Goal: Task Accomplishment & Management: Manage account settings

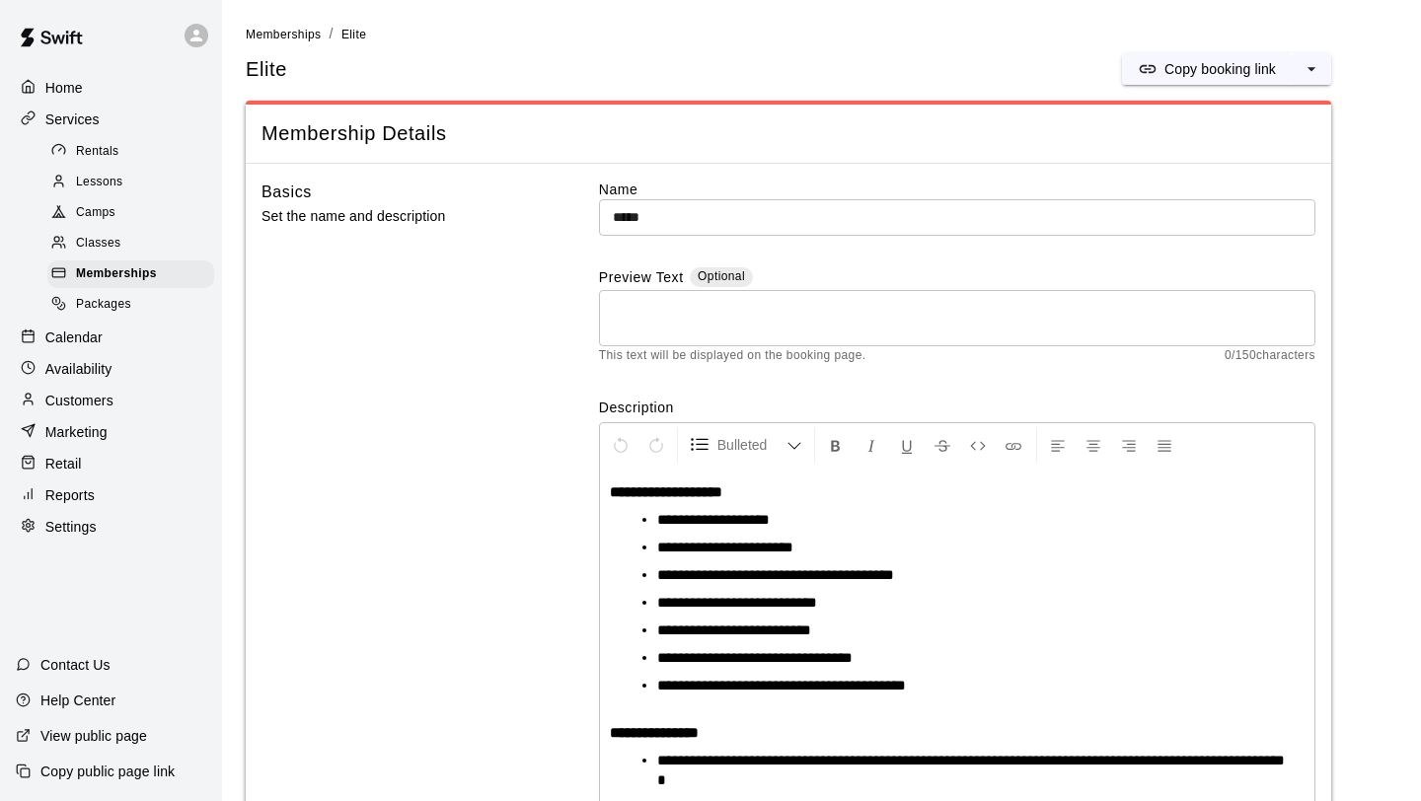
scroll to position [1228, 0]
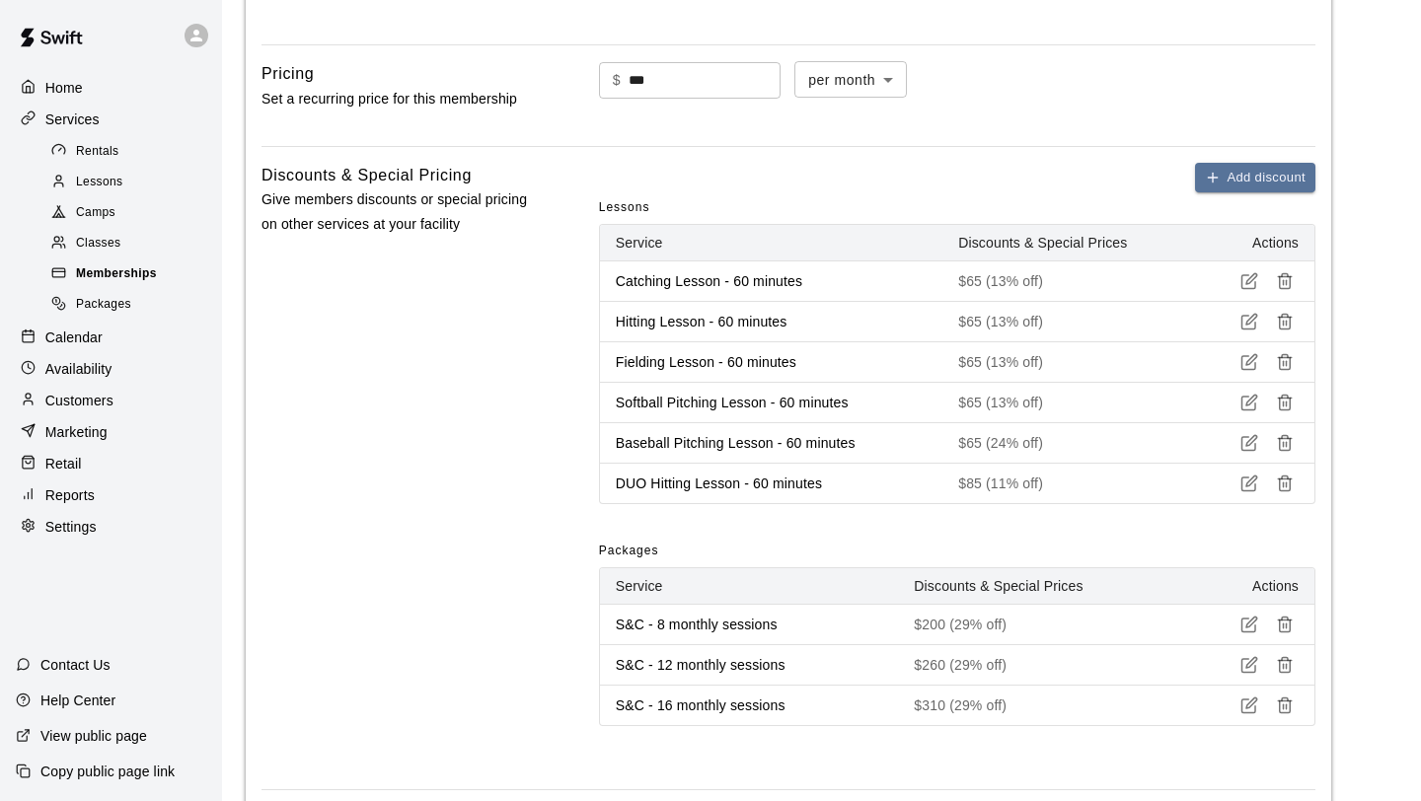
click at [126, 269] on span "Memberships" at bounding box center [116, 274] width 81 height 20
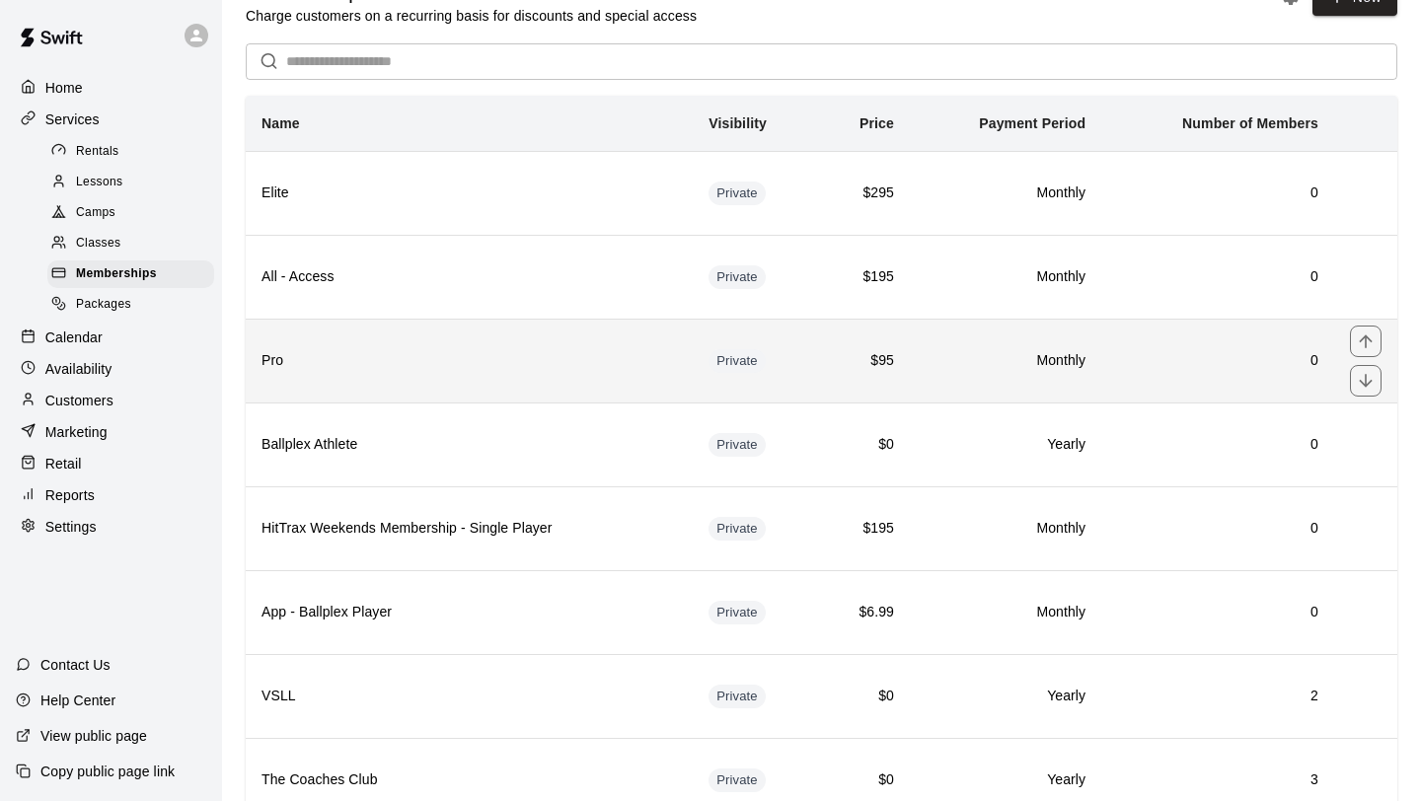
scroll to position [64, 0]
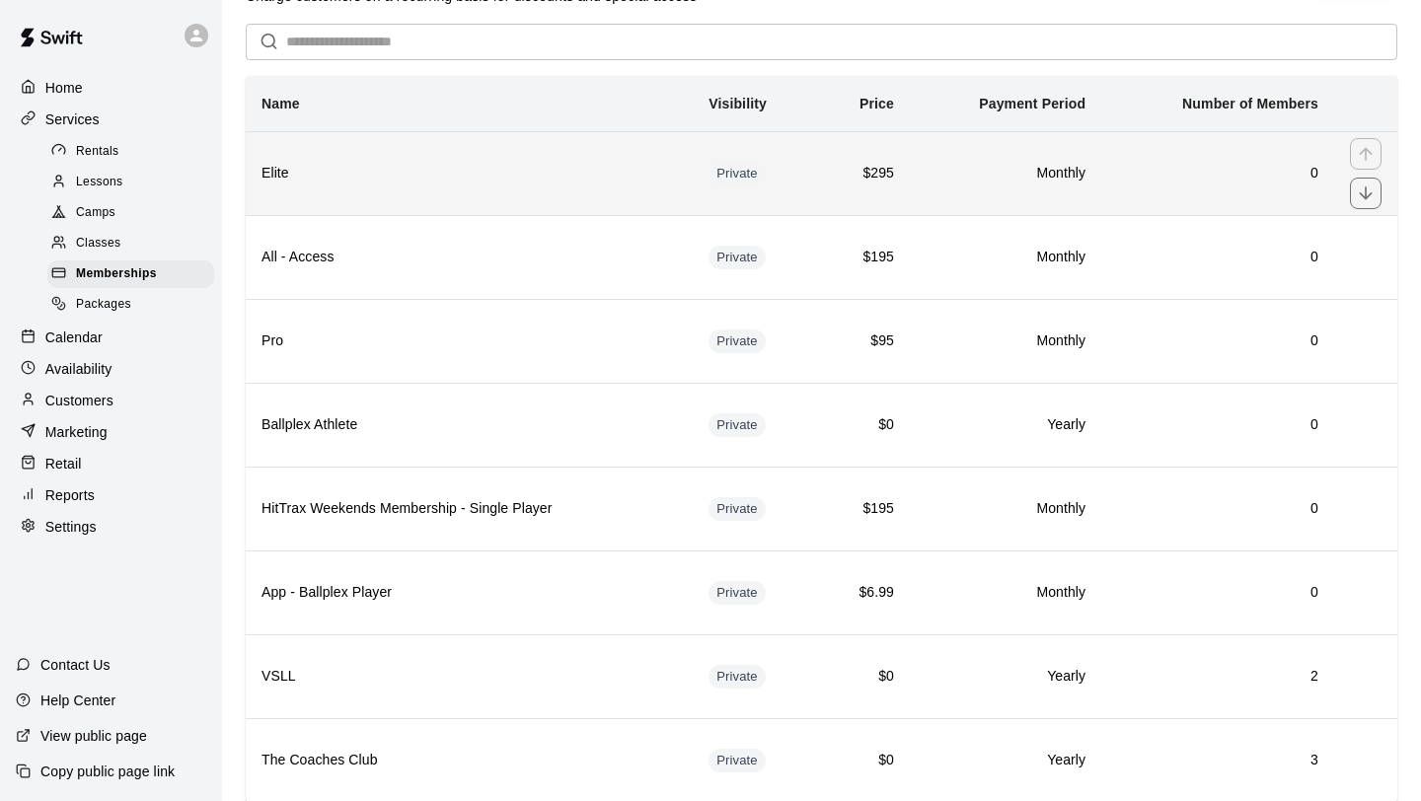
click at [438, 187] on th "Elite" at bounding box center [469, 173] width 447 height 84
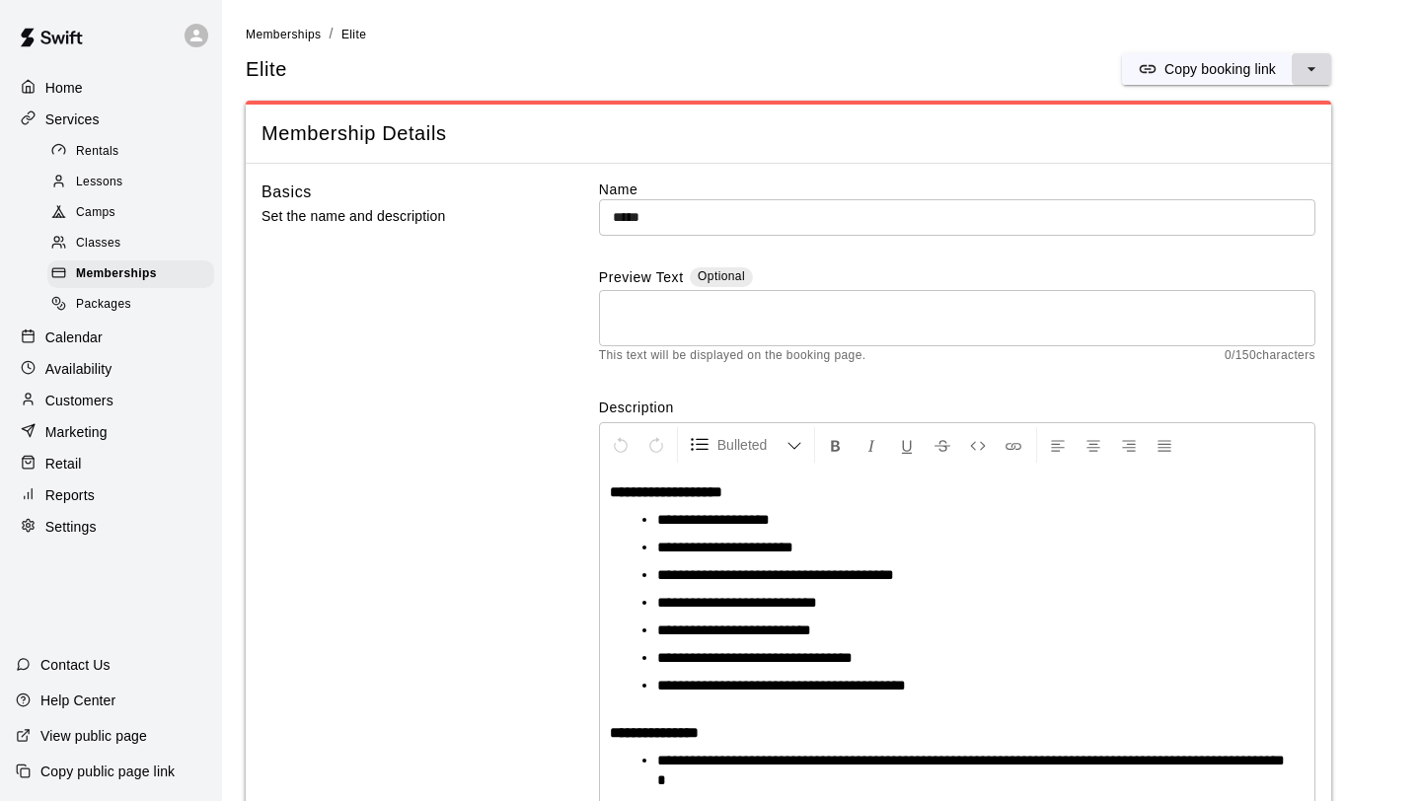
click at [1297, 64] on button "select merge strategy" at bounding box center [1311, 69] width 39 height 32
click at [1252, 137] on h6 "Duplicate membership" at bounding box center [1239, 143] width 139 height 22
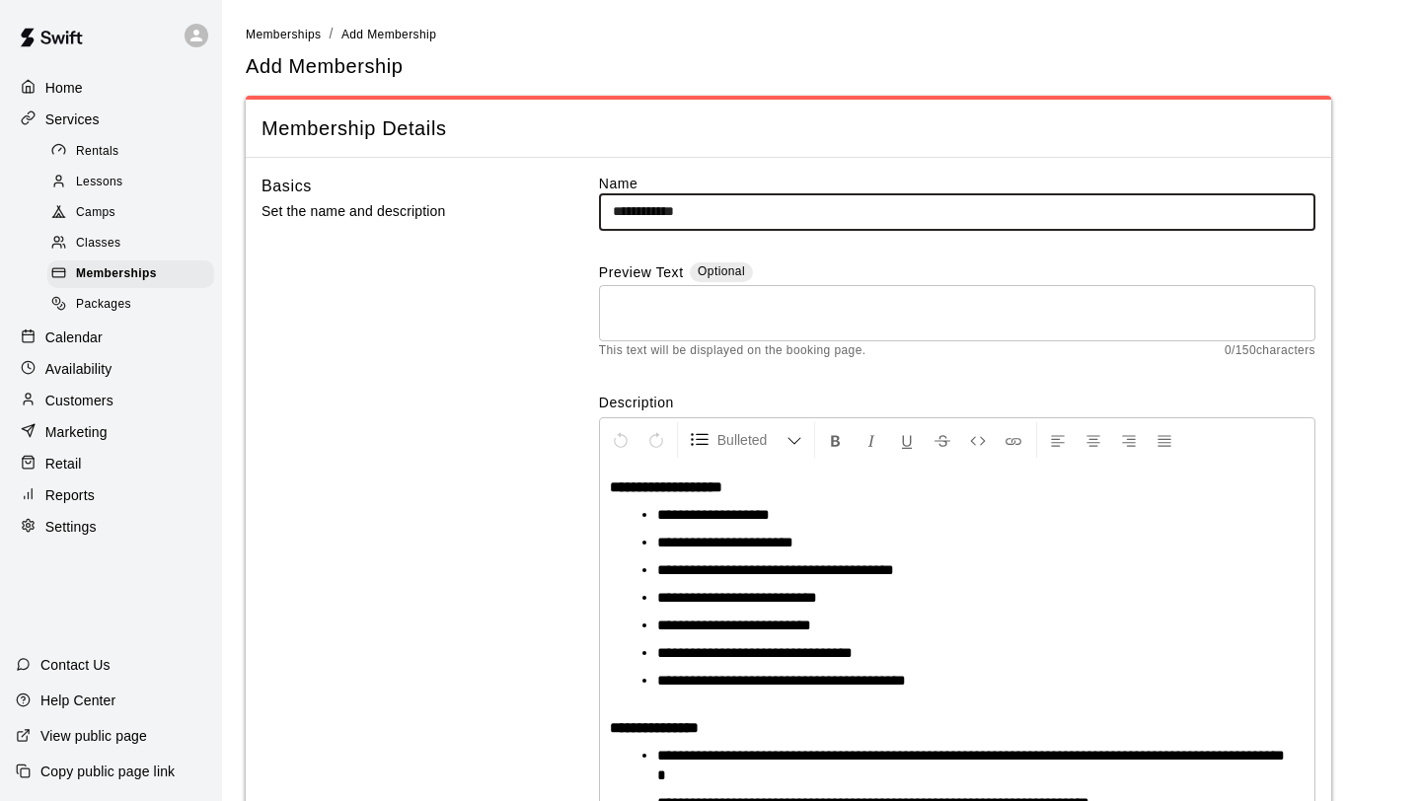
drag, startPoint x: 711, startPoint y: 218, endPoint x: 533, endPoint y: 187, distance: 181.2
click at [533, 187] on div "**********" at bounding box center [788, 713] width 1054 height 1078
type input "**********"
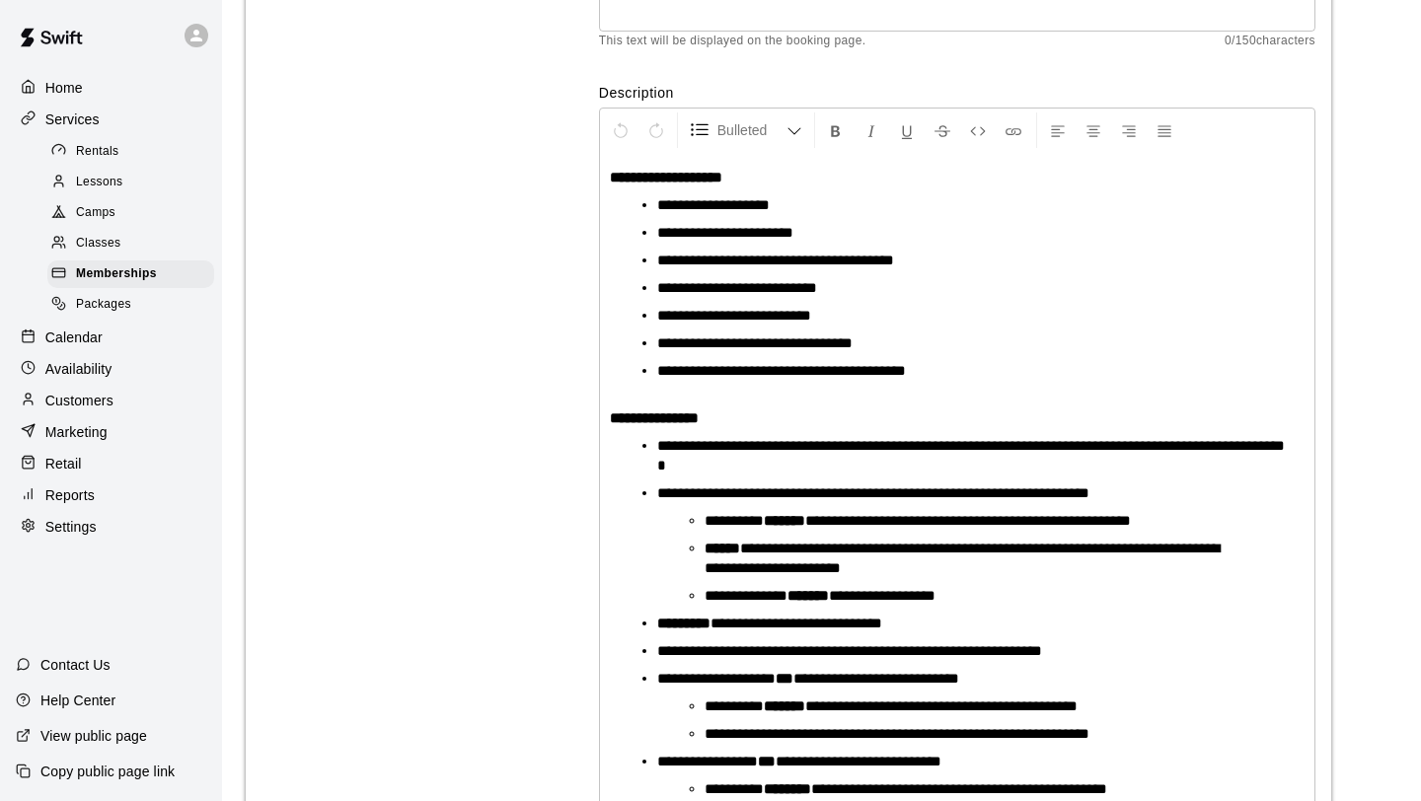
scroll to position [314, 0]
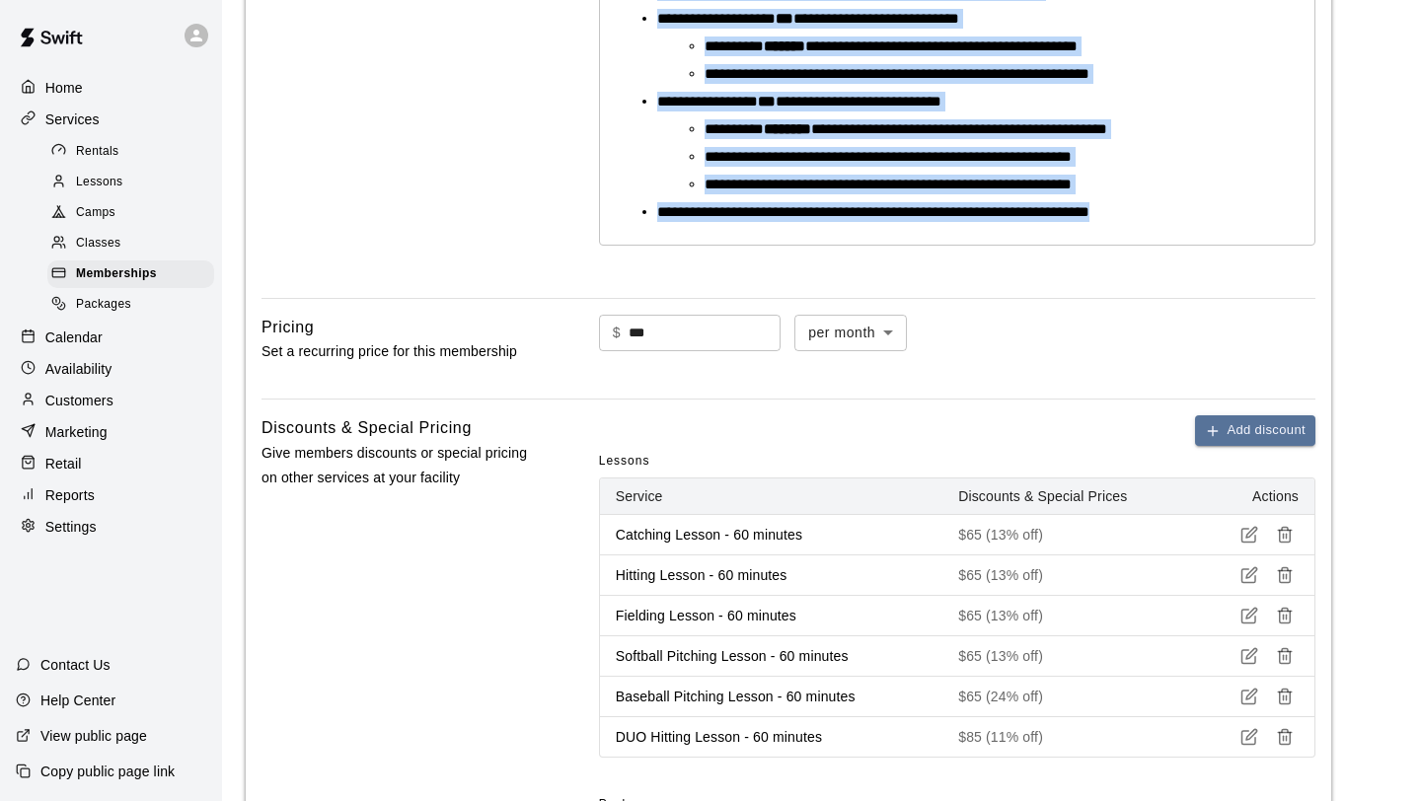
drag, startPoint x: 613, startPoint y: 198, endPoint x: 1020, endPoint y: 800, distance: 726.9
click at [1020, 800] on div "**********" at bounding box center [788, 278] width 1085 height 2180
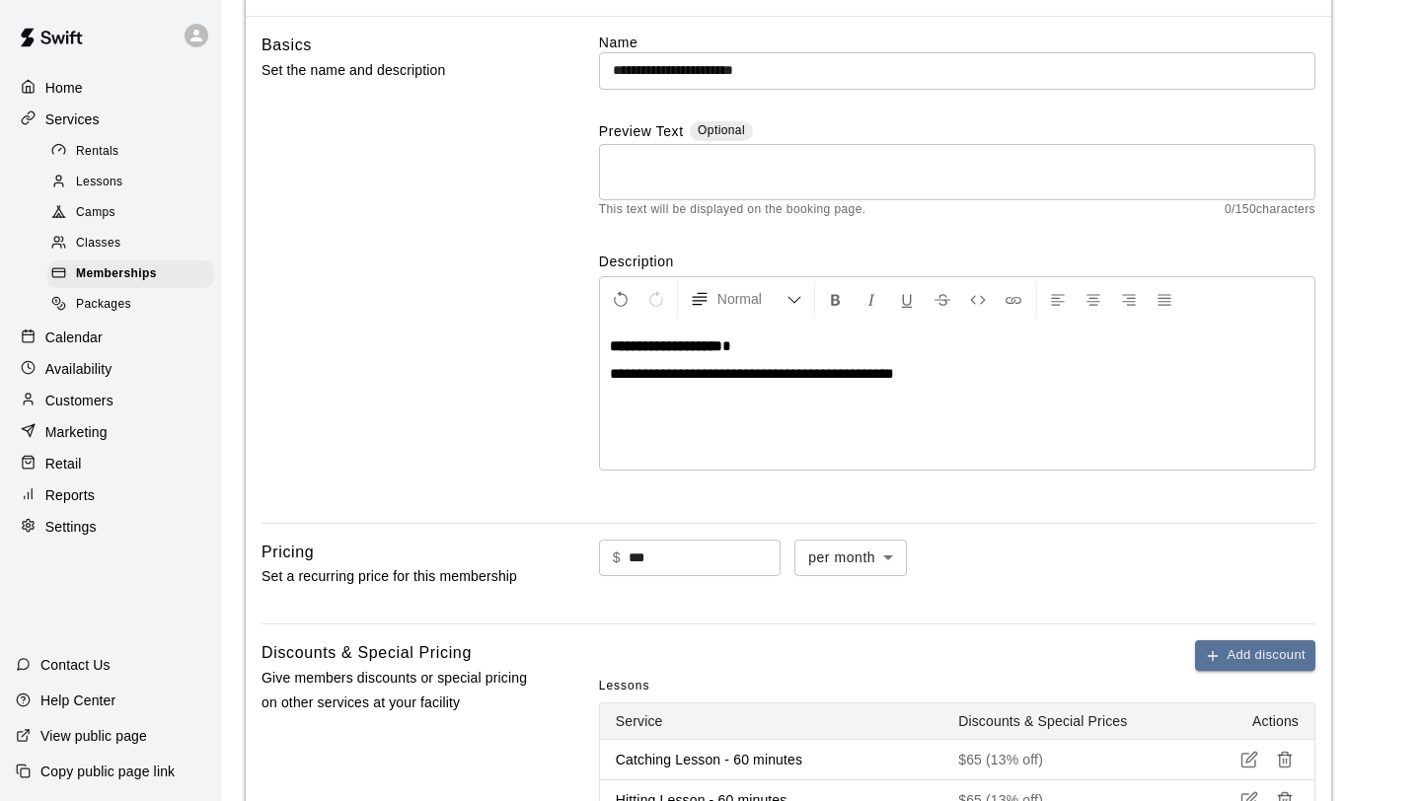
scroll to position [140, 0]
click at [698, 376] on span "**********" at bounding box center [826, 374] width 432 height 15
click at [1218, 378] on p "**********" at bounding box center [957, 375] width 695 height 20
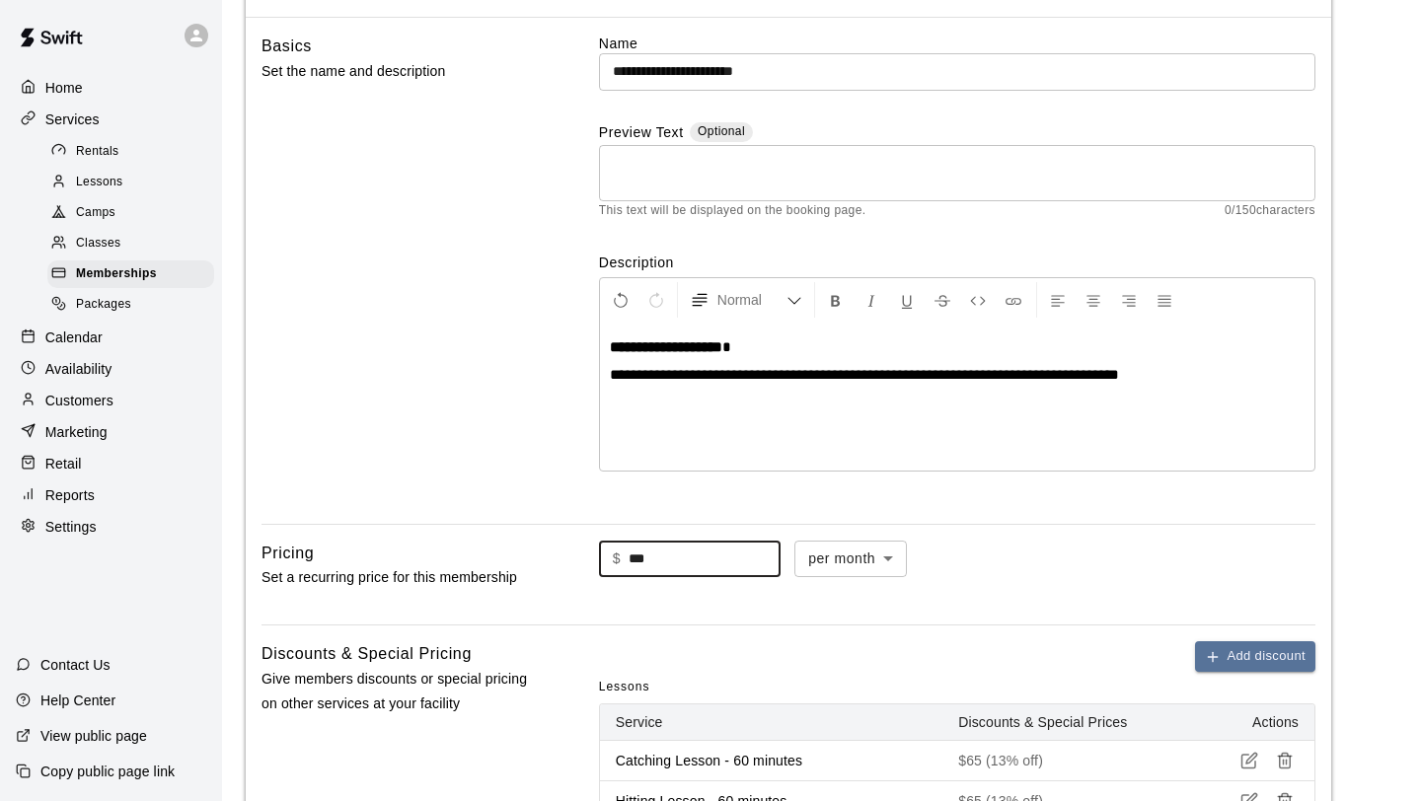
click at [678, 558] on input "***" at bounding box center [705, 559] width 152 height 37
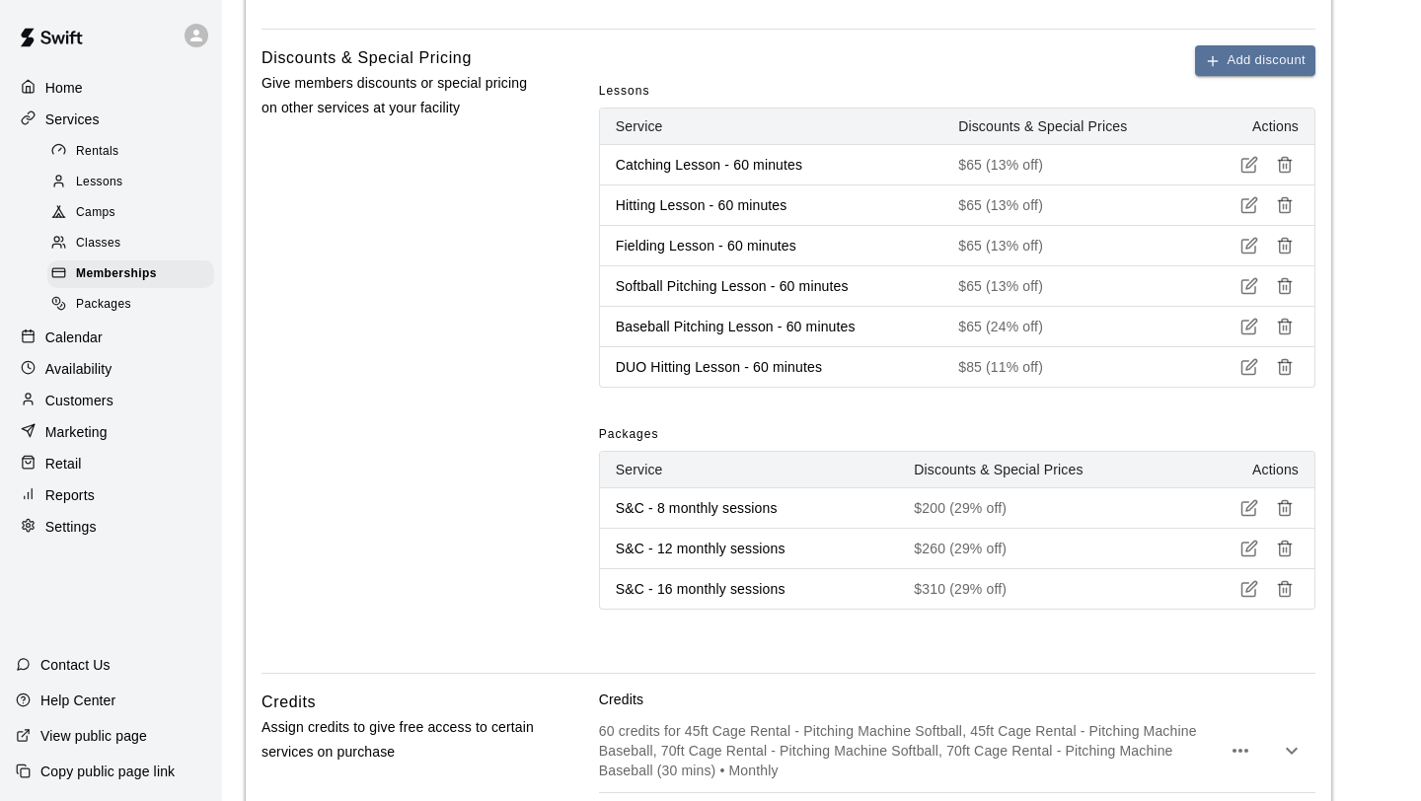
scroll to position [737, 0]
type input "***"
click at [1291, 593] on icon "button" at bounding box center [1285, 588] width 18 height 18
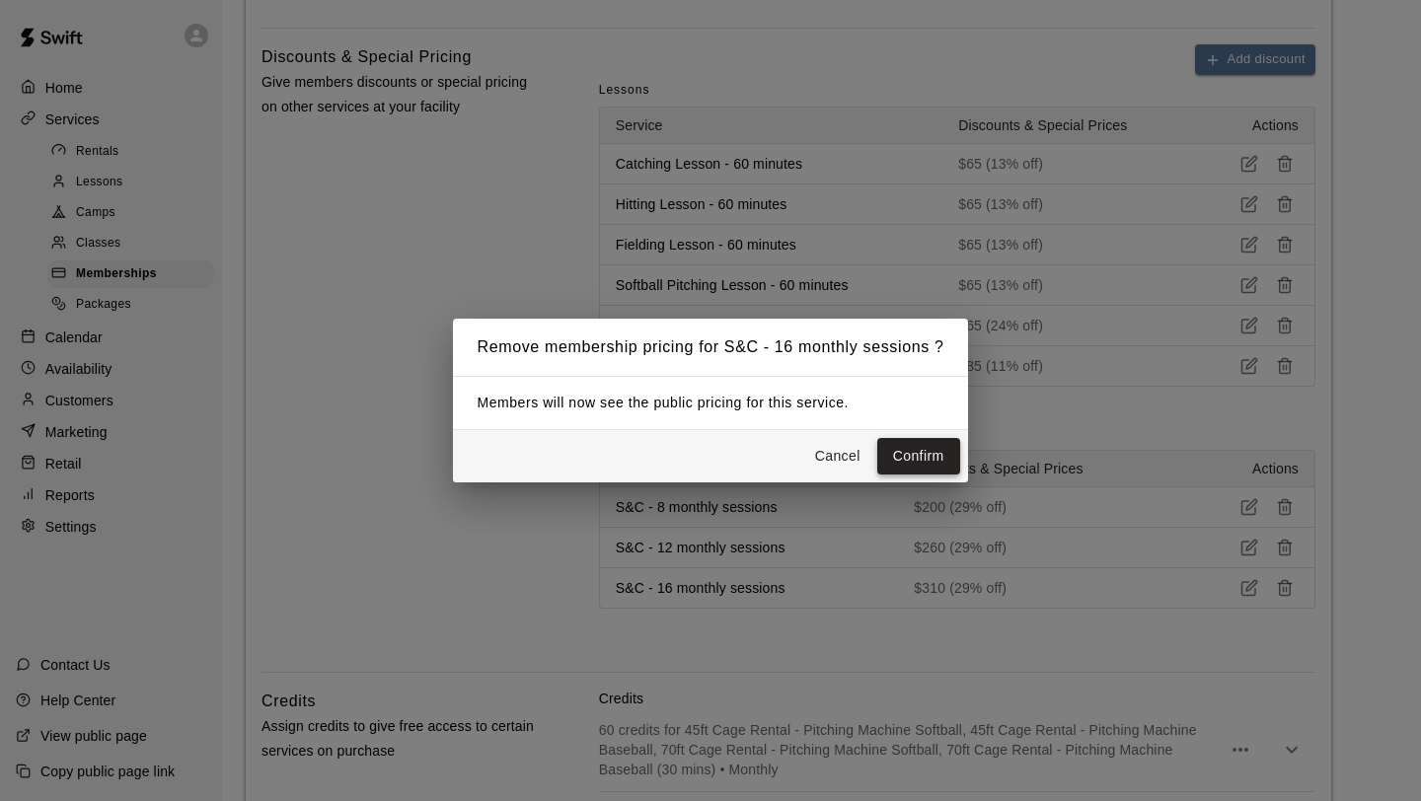
click at [949, 470] on button "Confirm" at bounding box center [918, 456] width 83 height 37
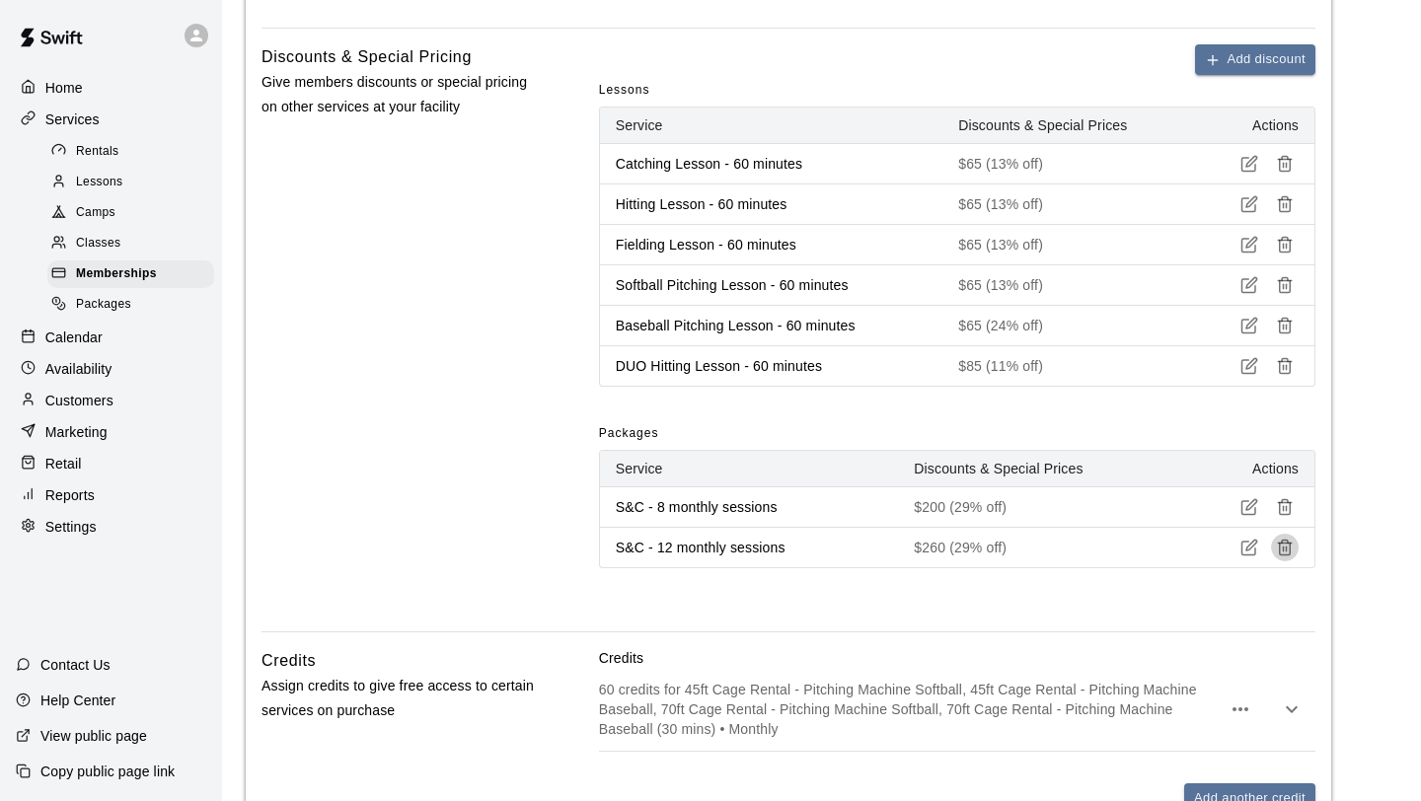
click at [1284, 548] on line "button" at bounding box center [1284, 549] width 0 height 5
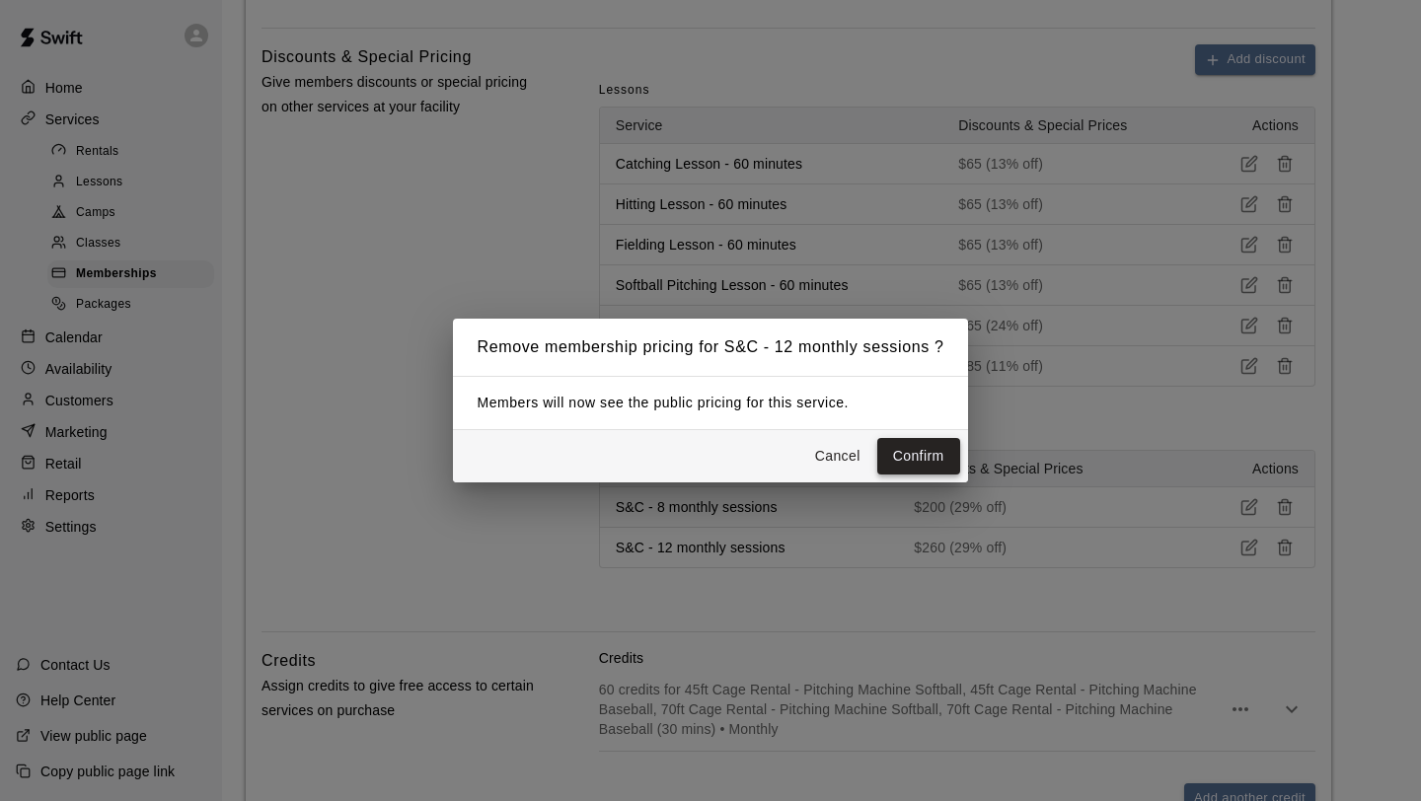
click at [926, 471] on button "Confirm" at bounding box center [918, 456] width 83 height 37
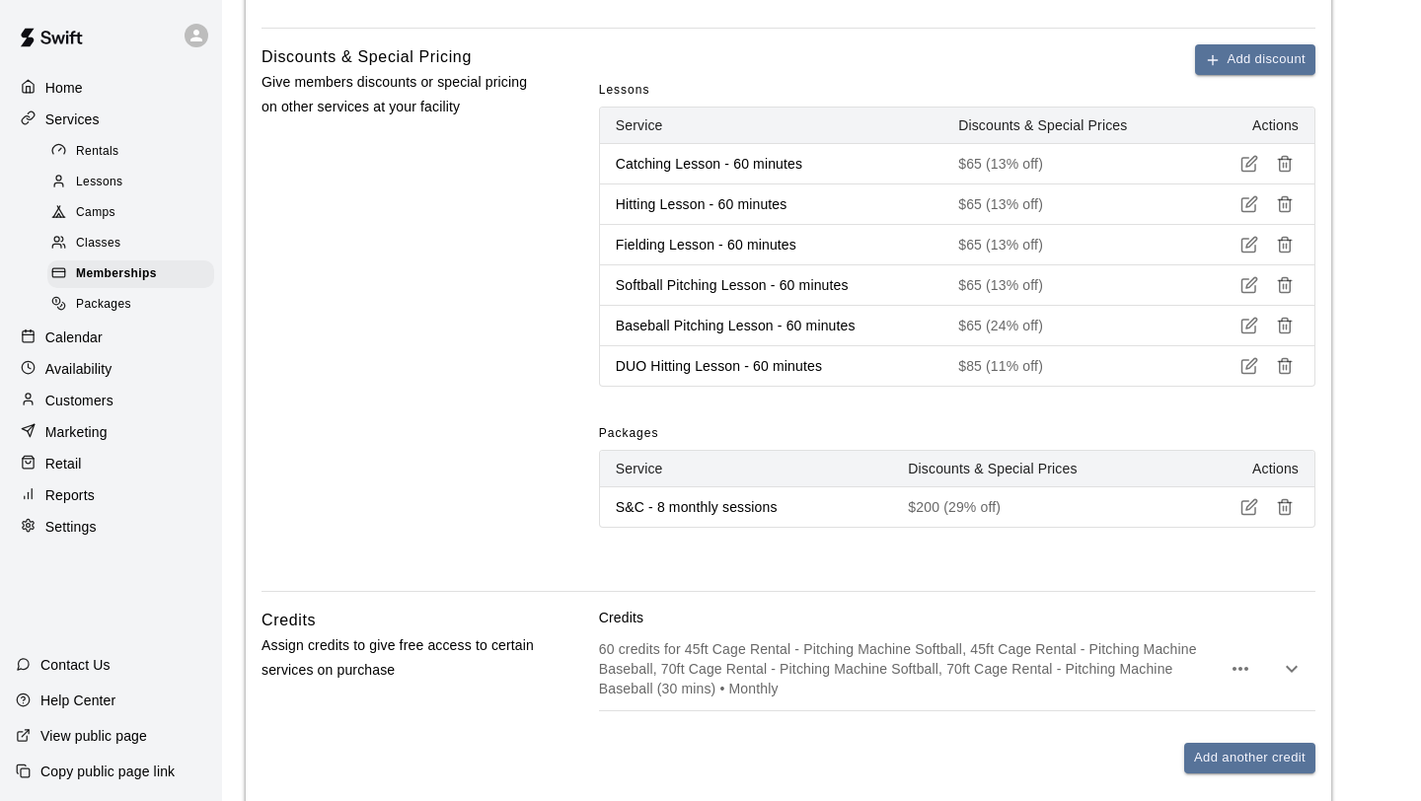
click at [1294, 507] on button "button" at bounding box center [1285, 507] width 28 height 28
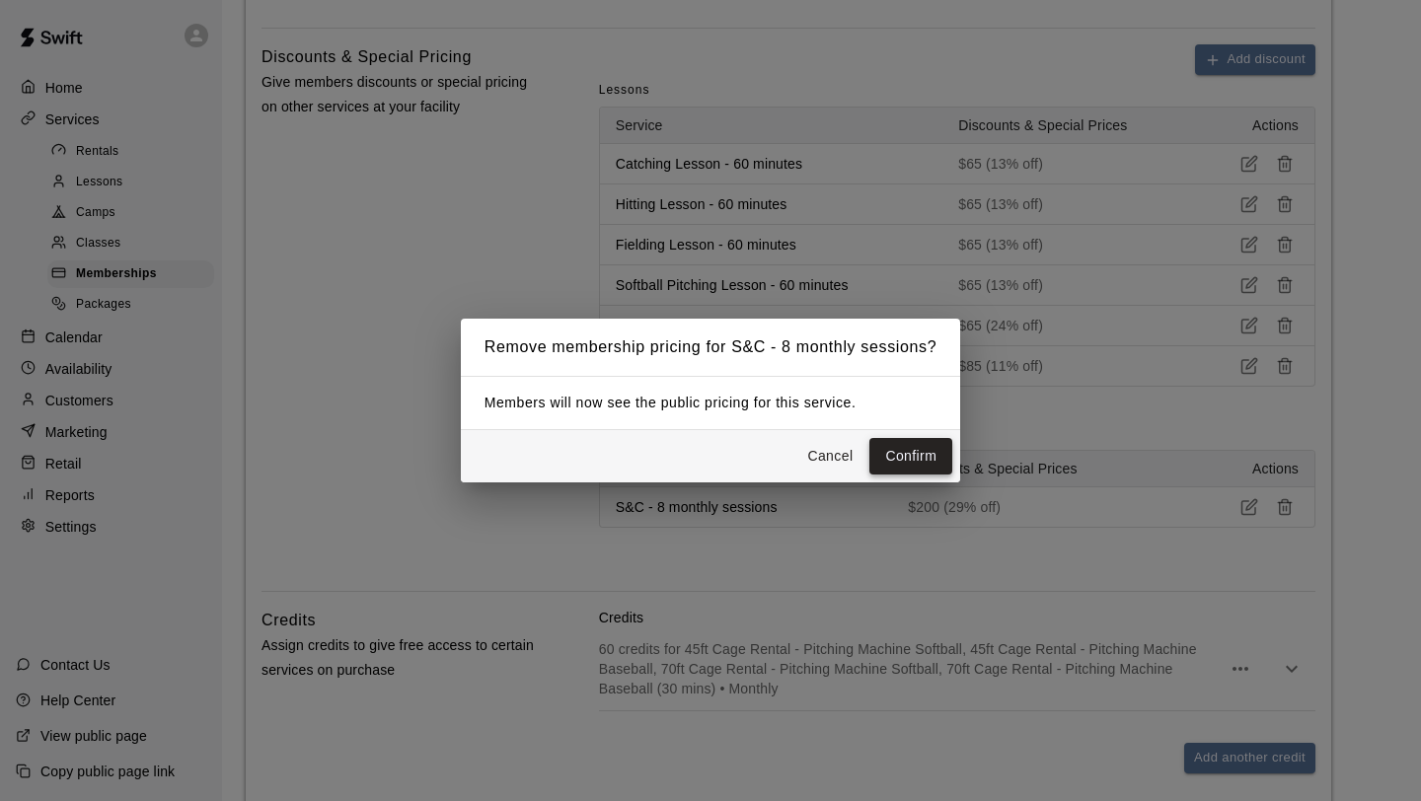
click at [949, 457] on button "Confirm" at bounding box center [910, 456] width 83 height 37
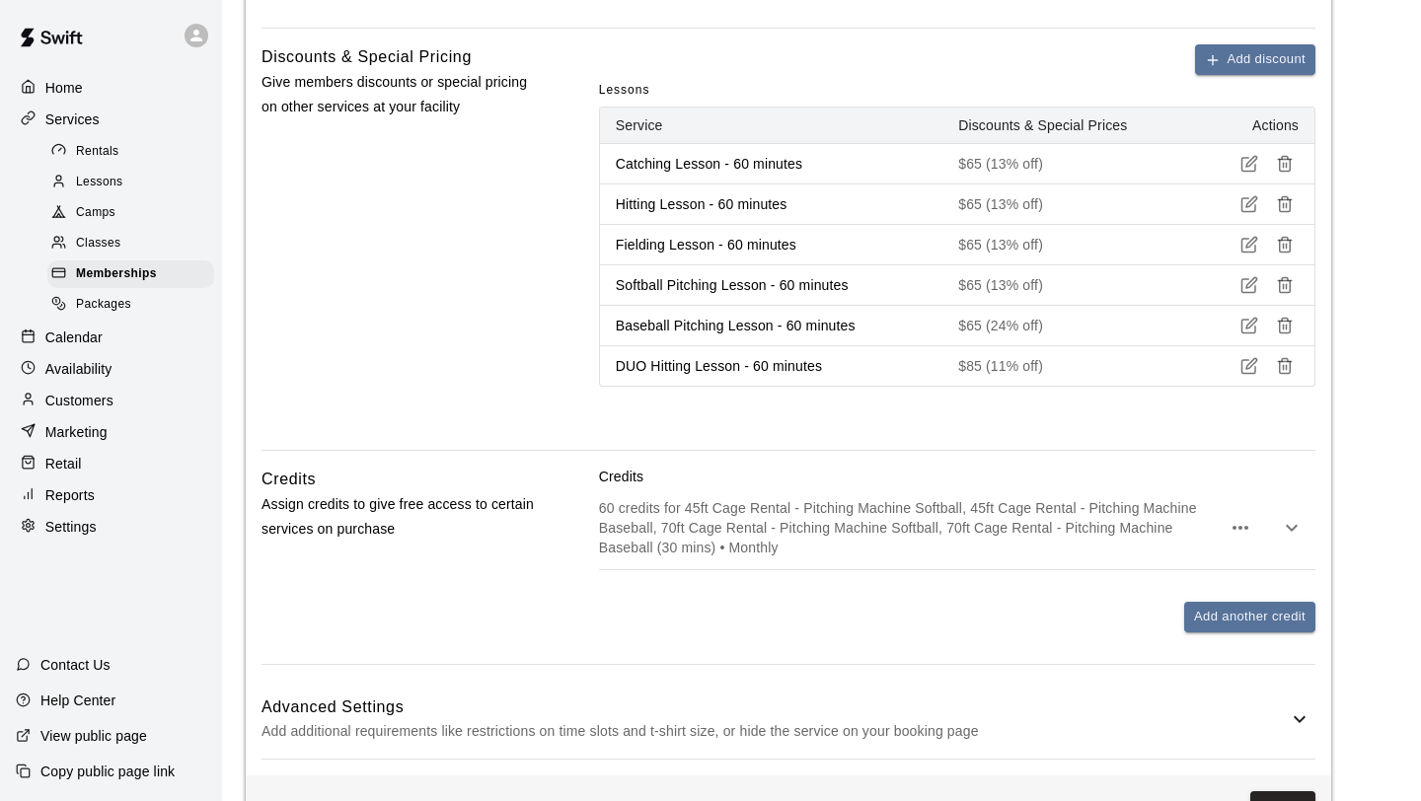
click at [1286, 359] on icon "button" at bounding box center [1285, 366] width 18 height 18
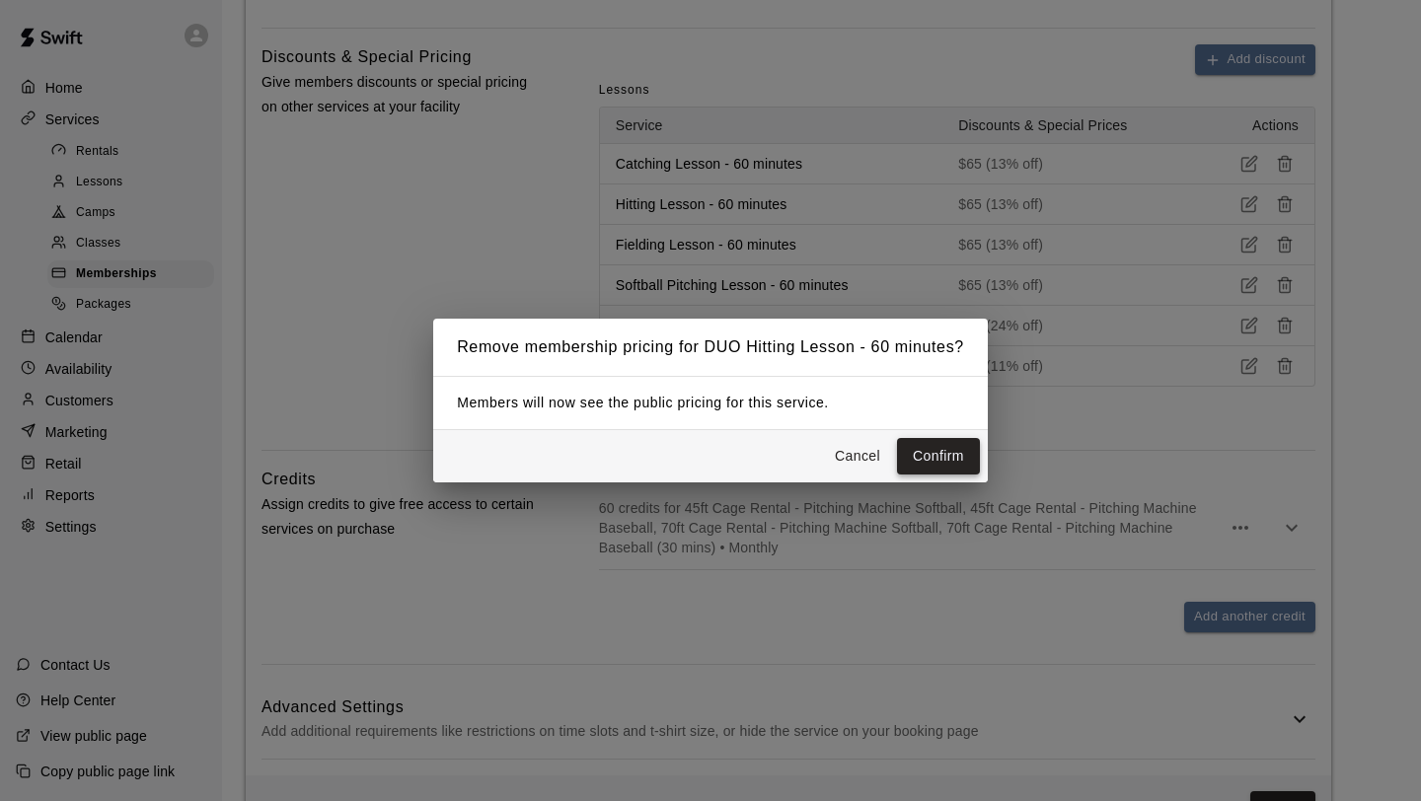
click at [962, 460] on button "Confirm" at bounding box center [938, 456] width 83 height 37
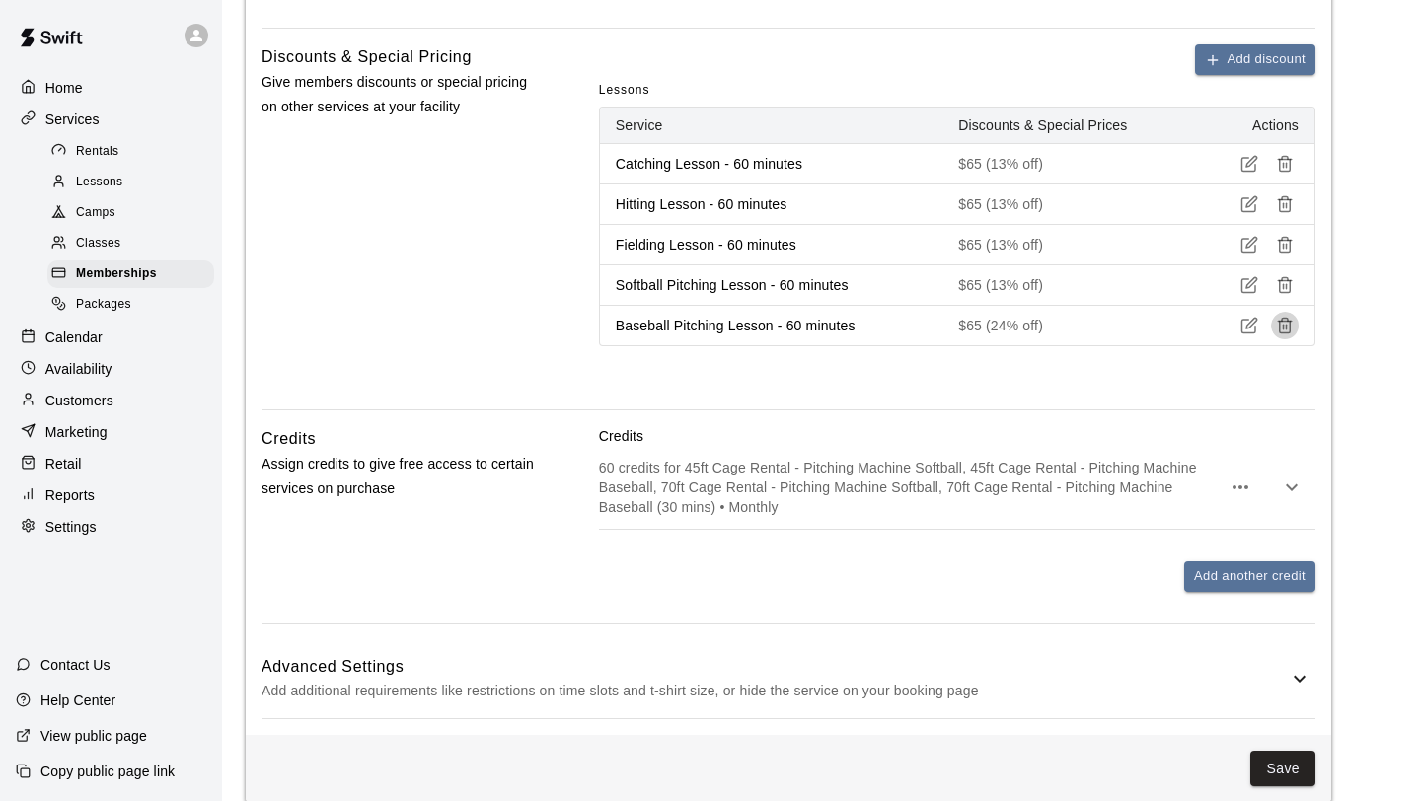
click at [1289, 330] on icon "button" at bounding box center [1285, 326] width 18 height 18
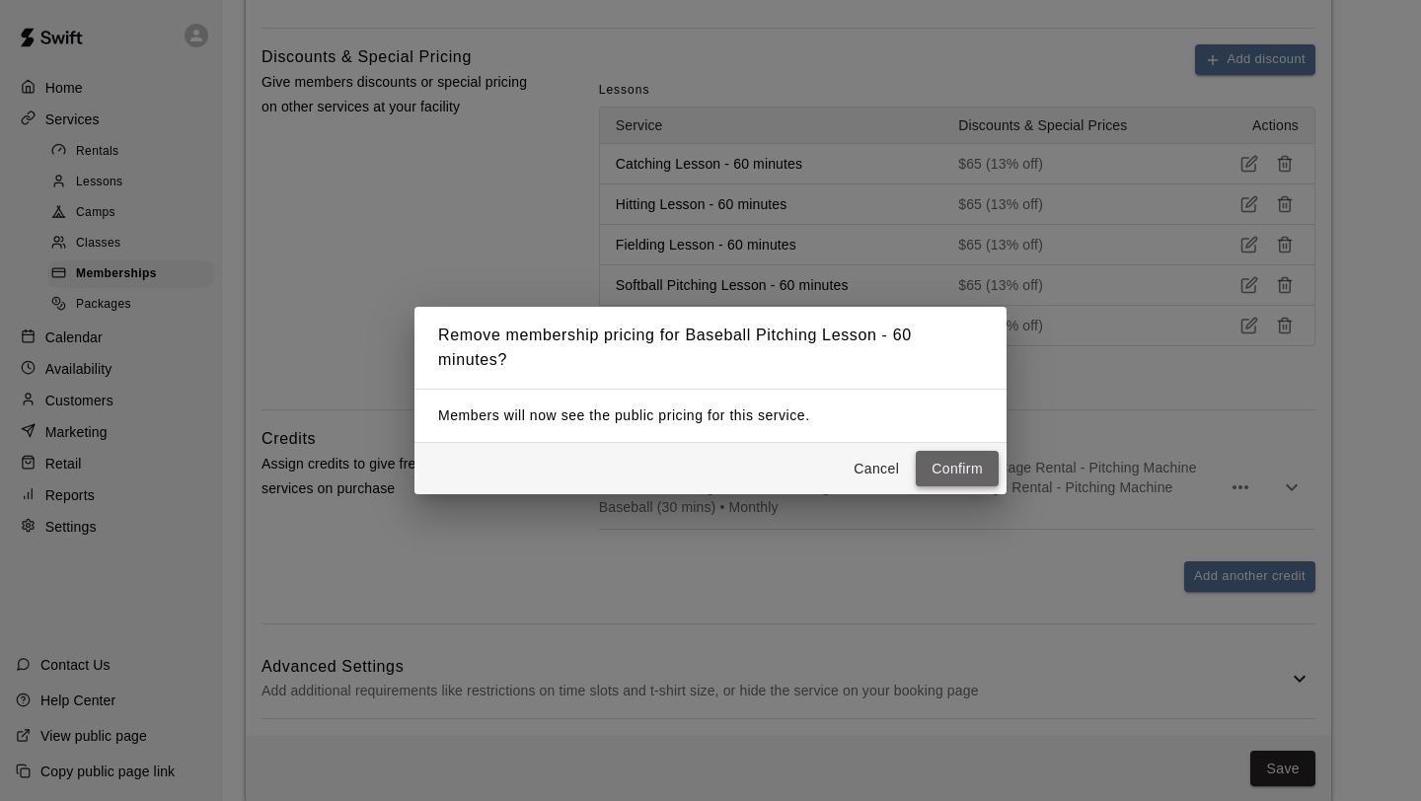
click at [995, 473] on button "Confirm" at bounding box center [957, 469] width 83 height 37
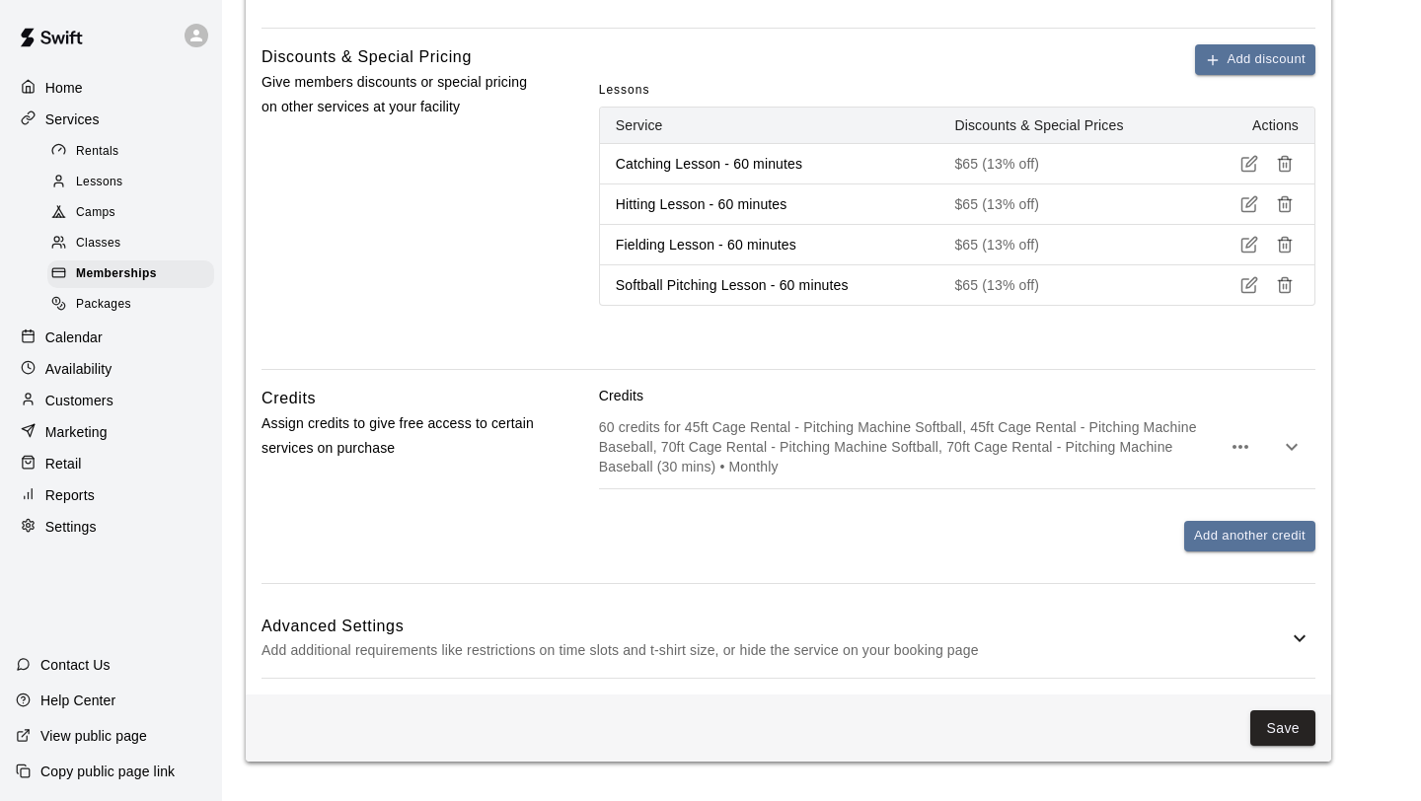
click at [1292, 290] on icon "button" at bounding box center [1285, 285] width 18 height 18
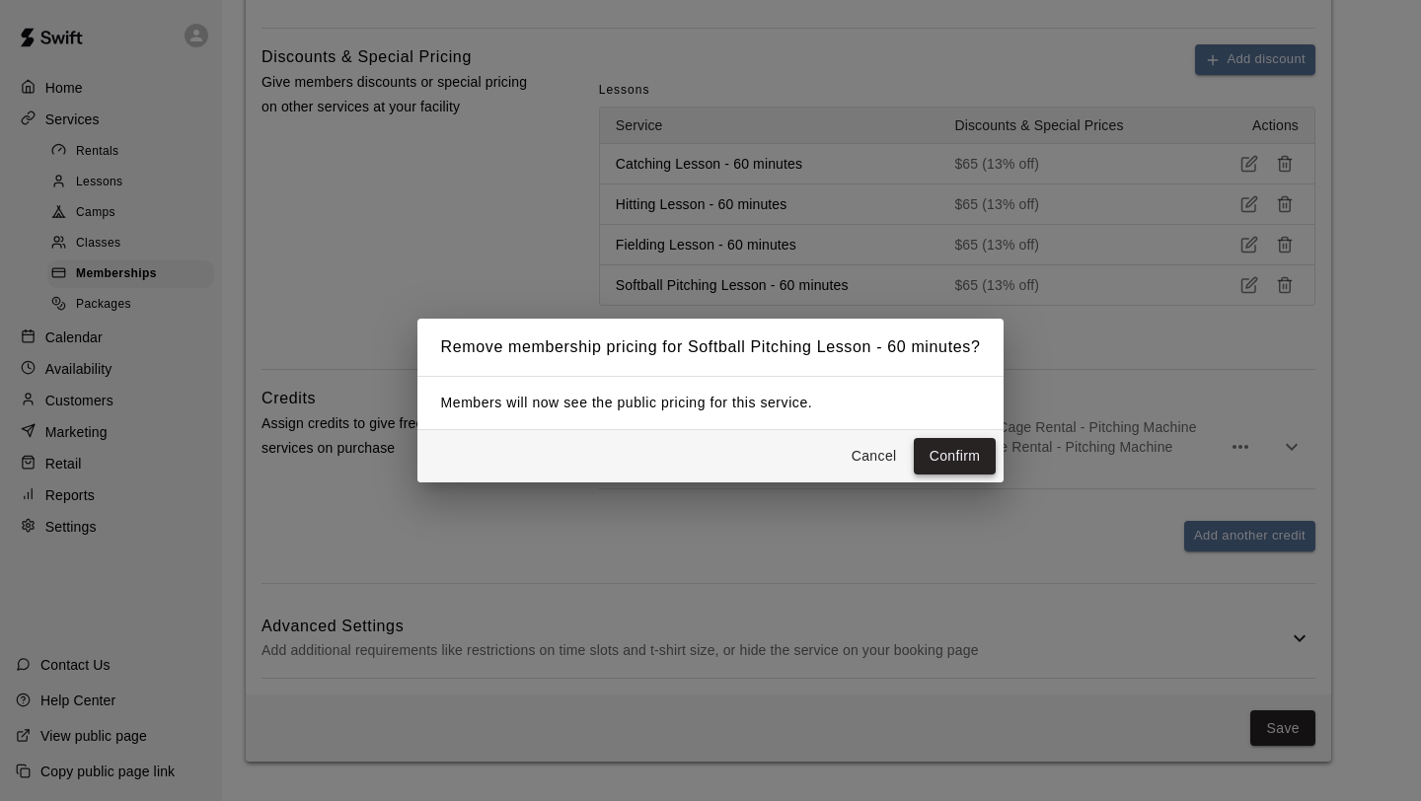
click at [987, 454] on button "Confirm" at bounding box center [955, 456] width 83 height 37
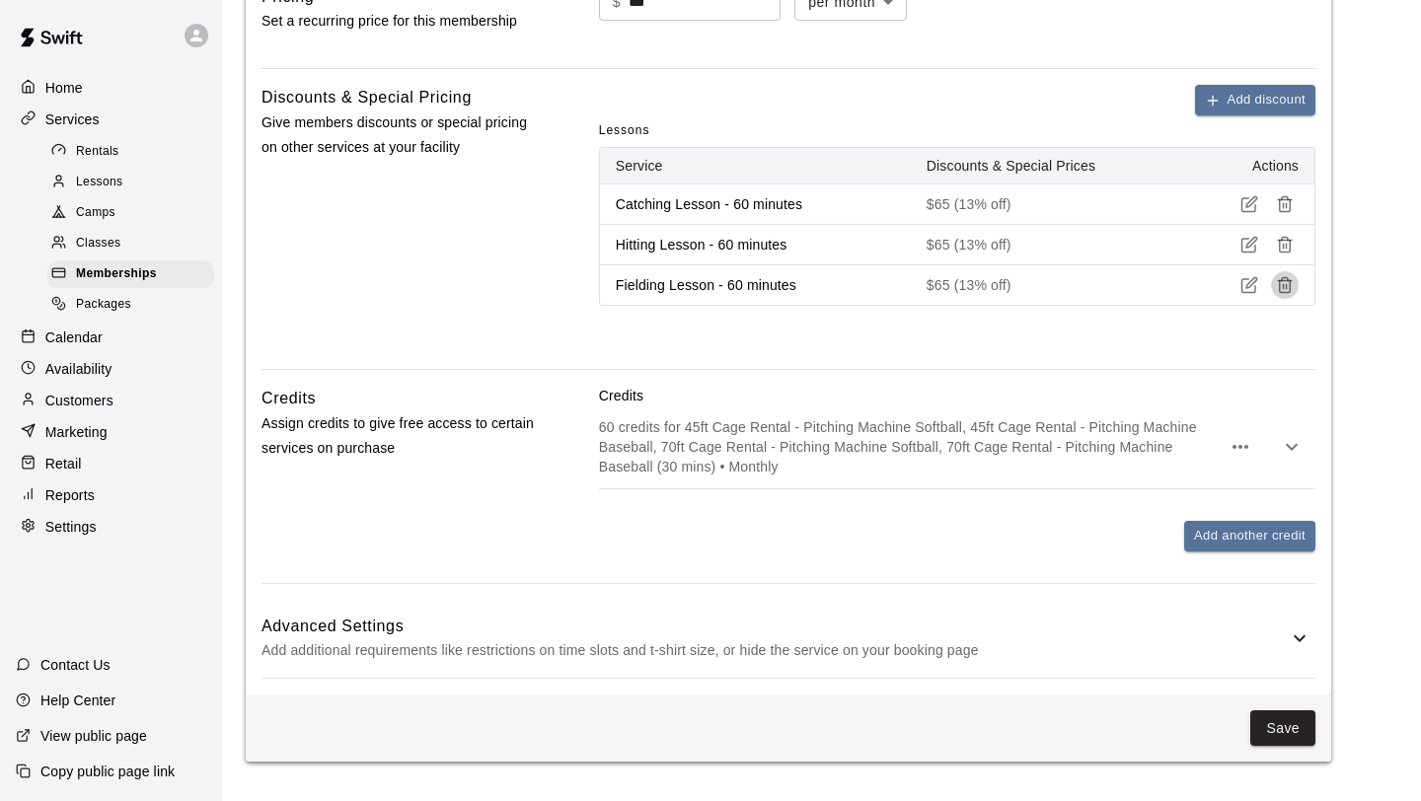
click at [1286, 292] on icon "button" at bounding box center [1285, 287] width 11 height 12
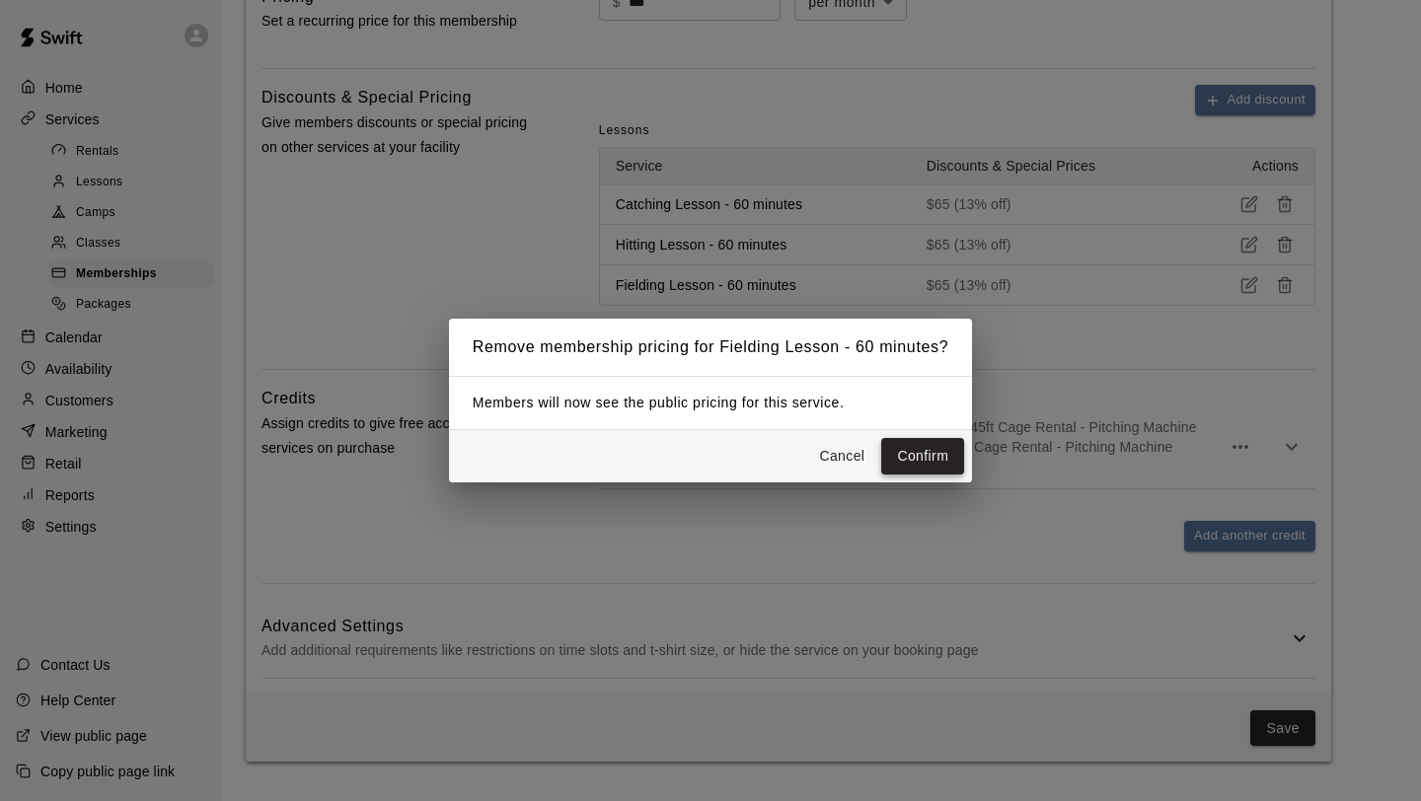
click at [937, 449] on button "Confirm" at bounding box center [922, 456] width 83 height 37
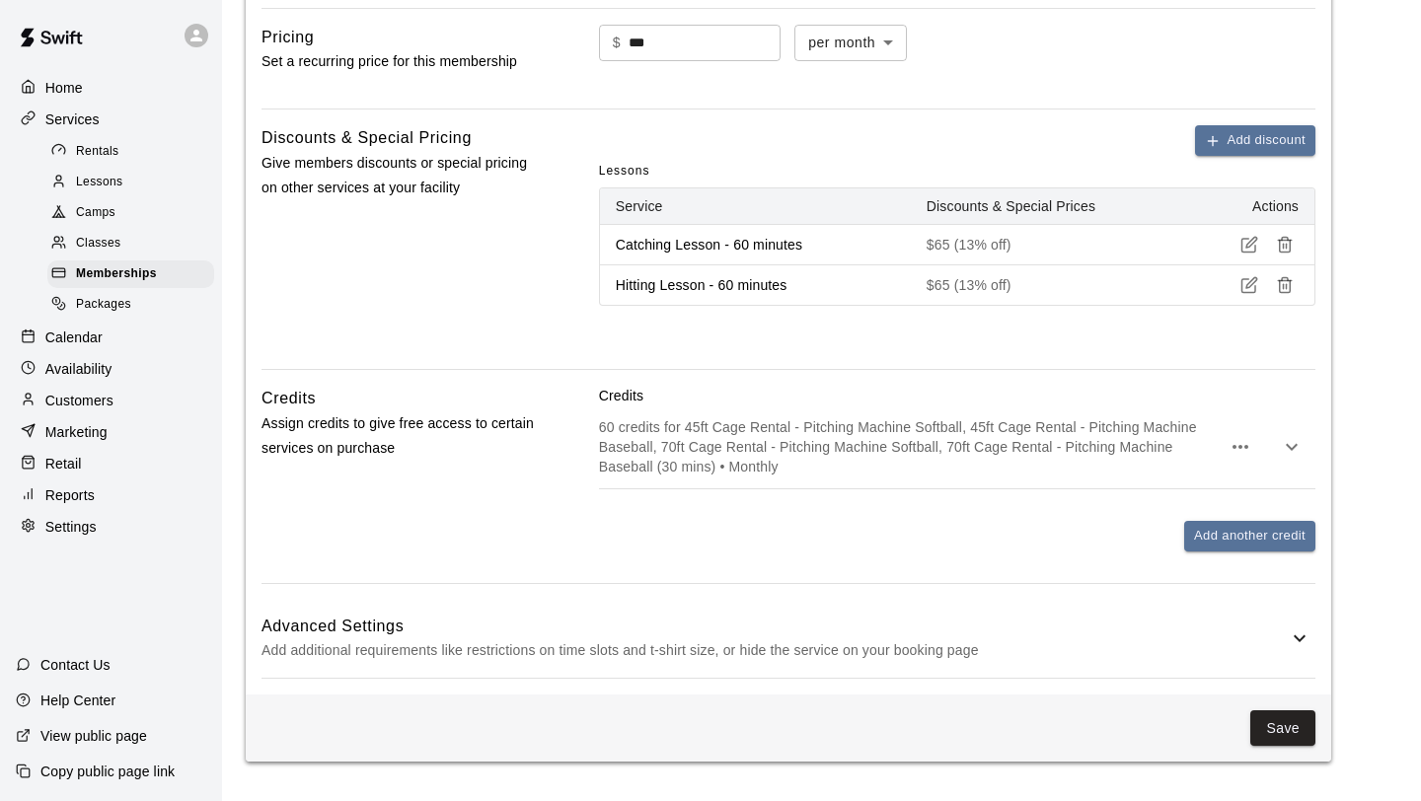
scroll to position [656, 0]
click at [1295, 291] on button "button" at bounding box center [1285, 285] width 28 height 28
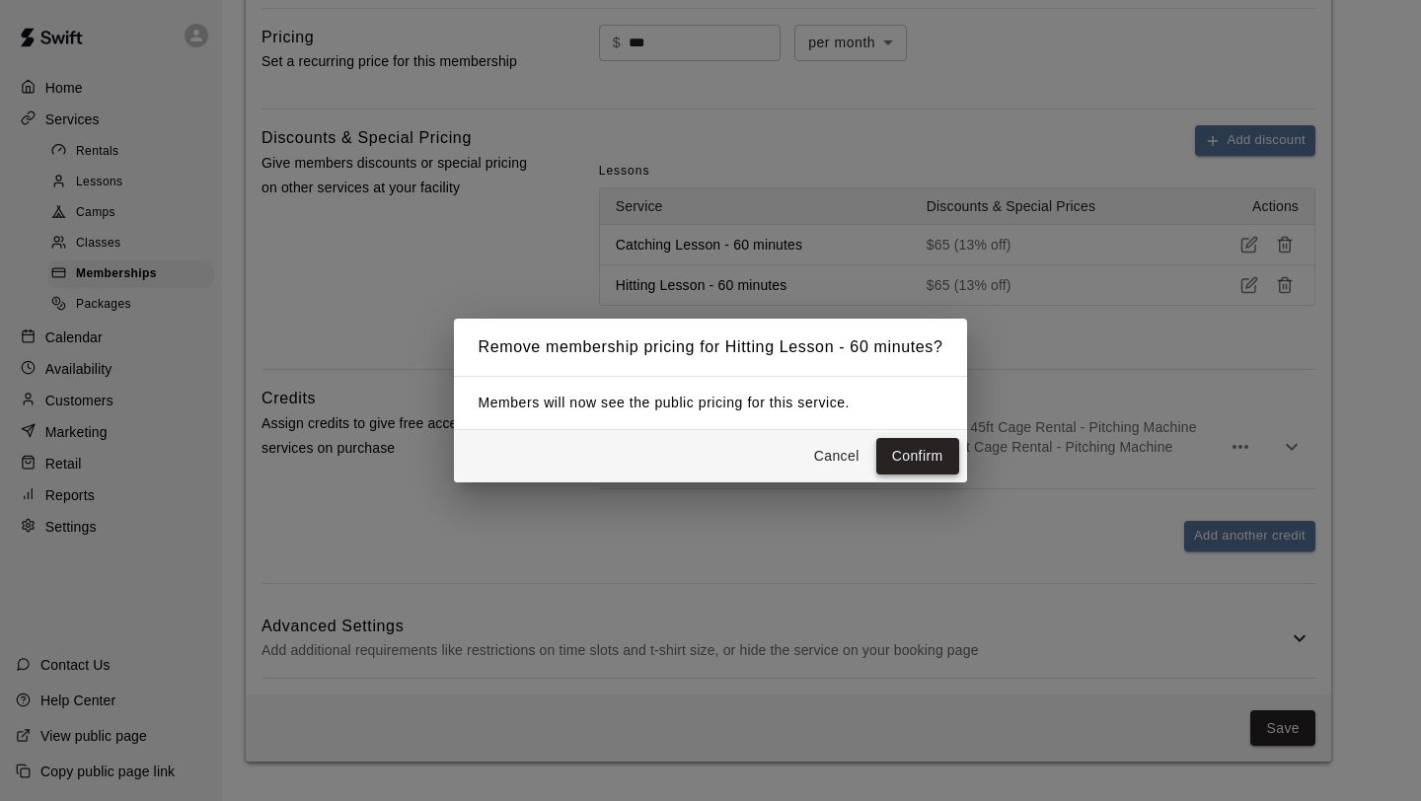
click at [935, 461] on button "Confirm" at bounding box center [917, 456] width 83 height 37
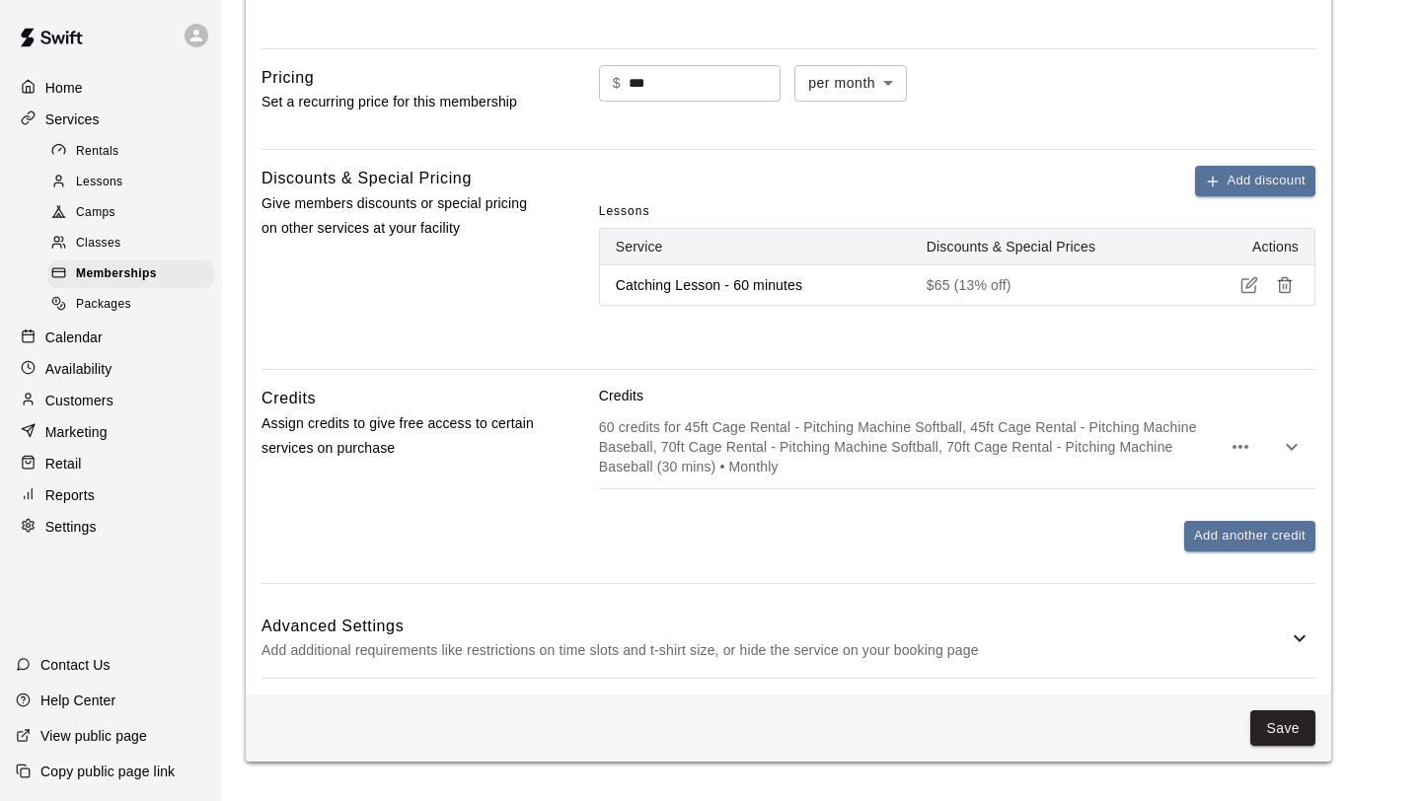
scroll to position [616, 0]
click at [1287, 289] on line "button" at bounding box center [1287, 286] width 0 height 5
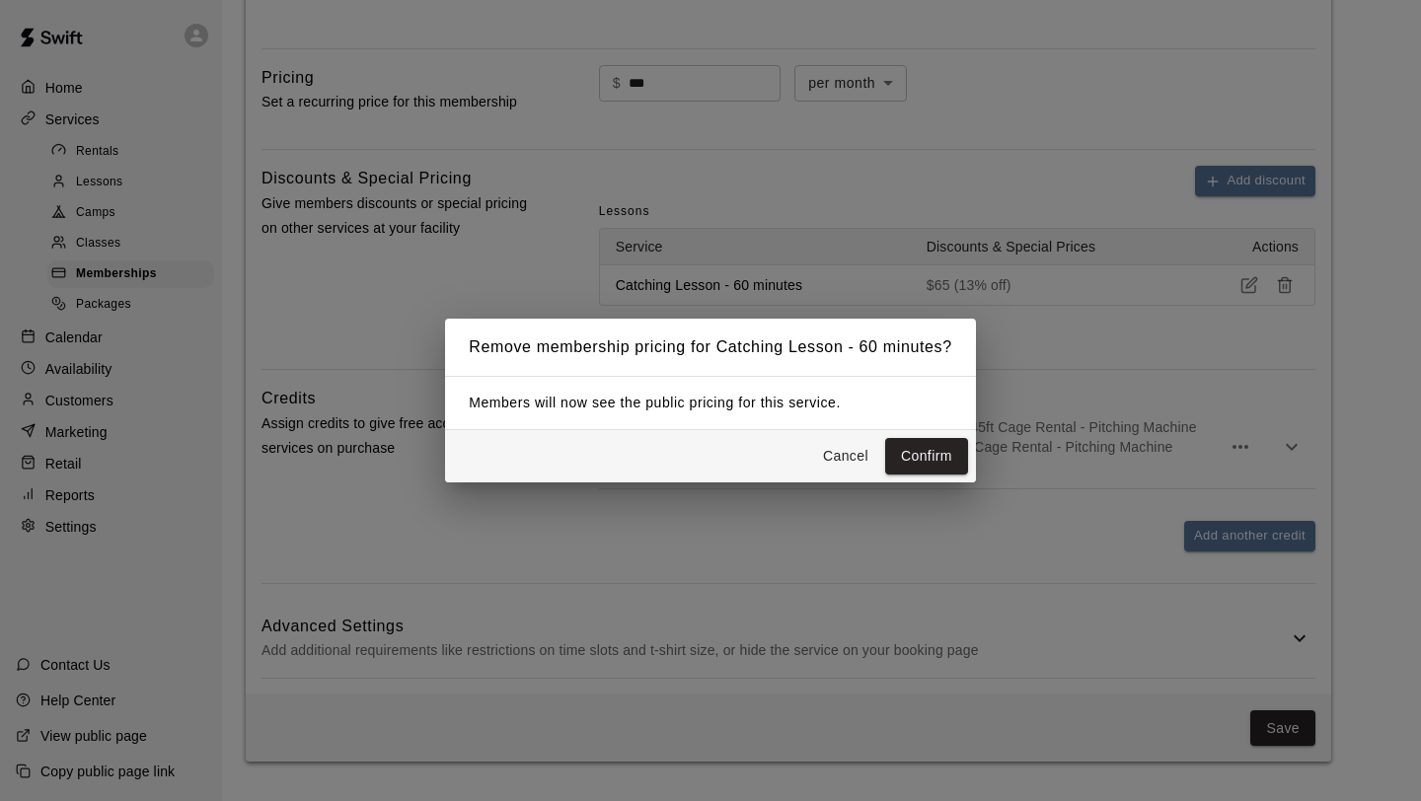
click at [941, 475] on div "Cancel Confirm" at bounding box center [710, 456] width 531 height 52
click at [941, 468] on button "Confirm" at bounding box center [926, 456] width 83 height 37
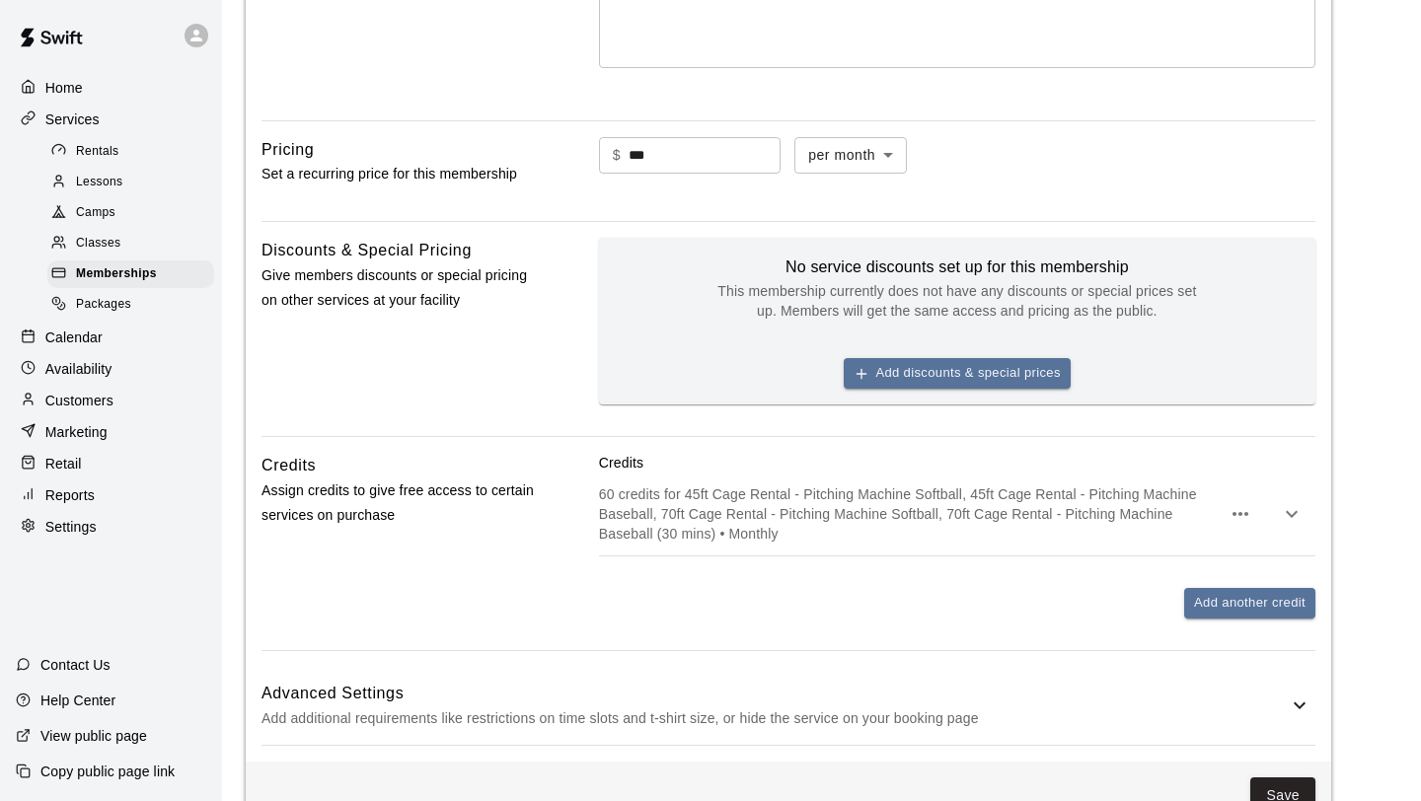
scroll to position [539, 0]
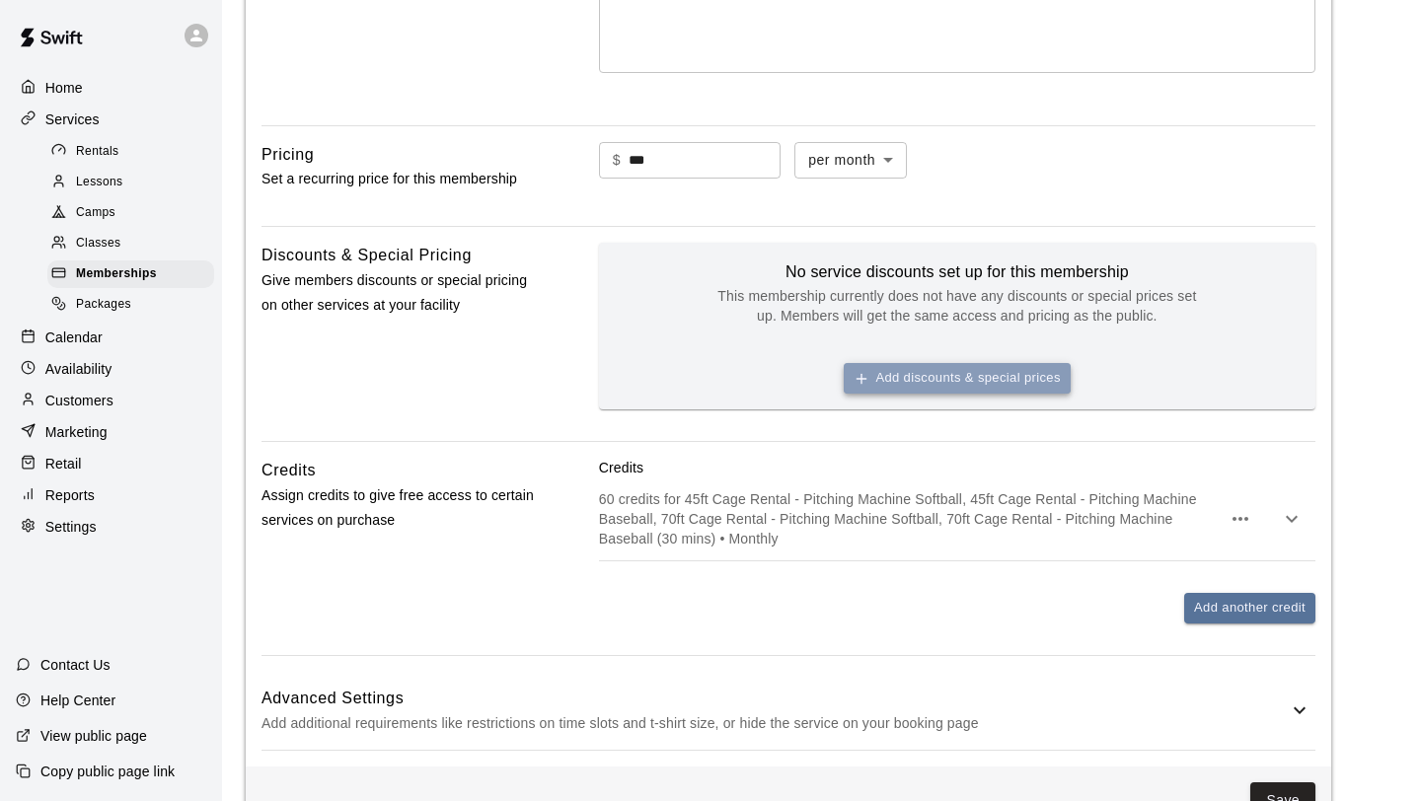
click at [943, 378] on button "Add discounts & special prices" at bounding box center [957, 378] width 227 height 31
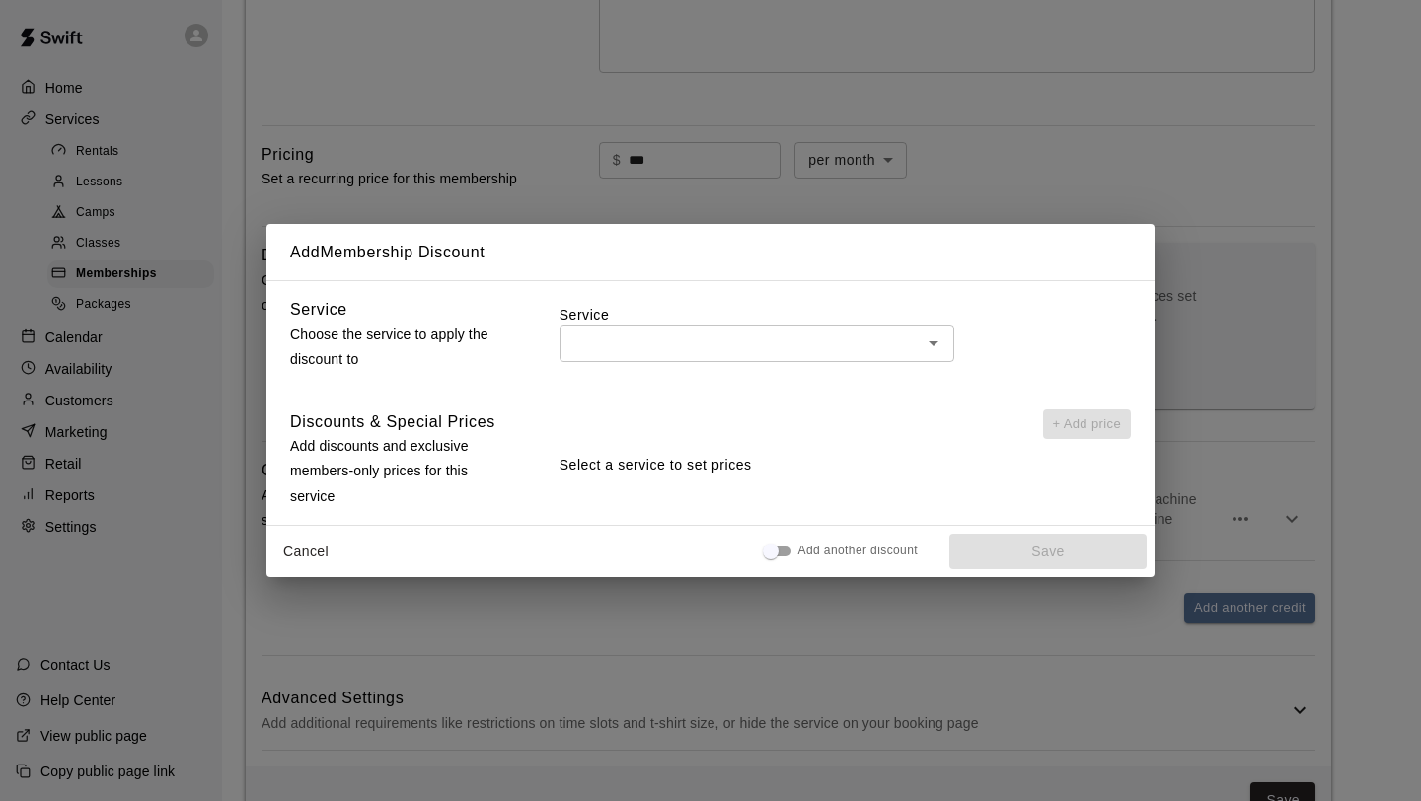
click at [861, 353] on input "text" at bounding box center [740, 343] width 350 height 25
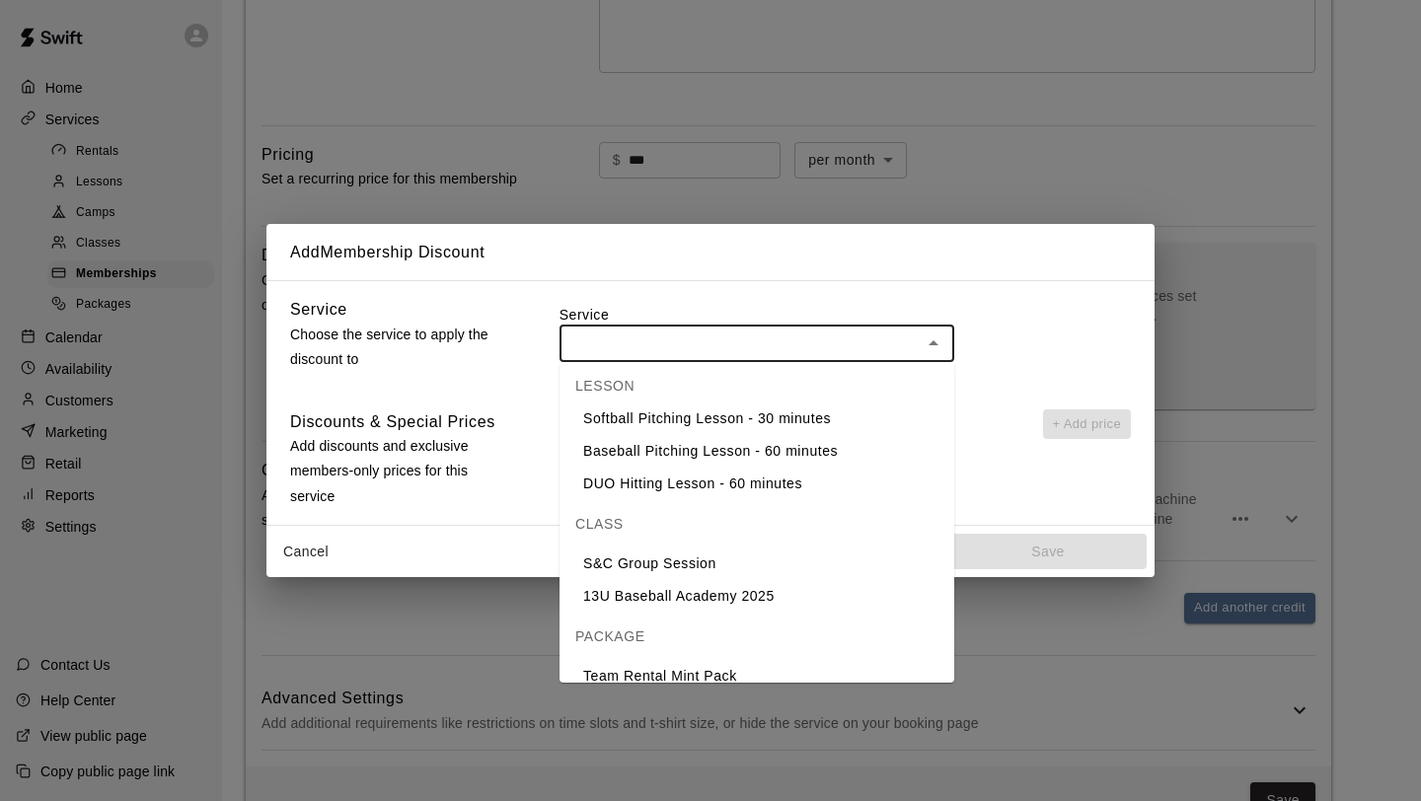
scroll to position [922, 0]
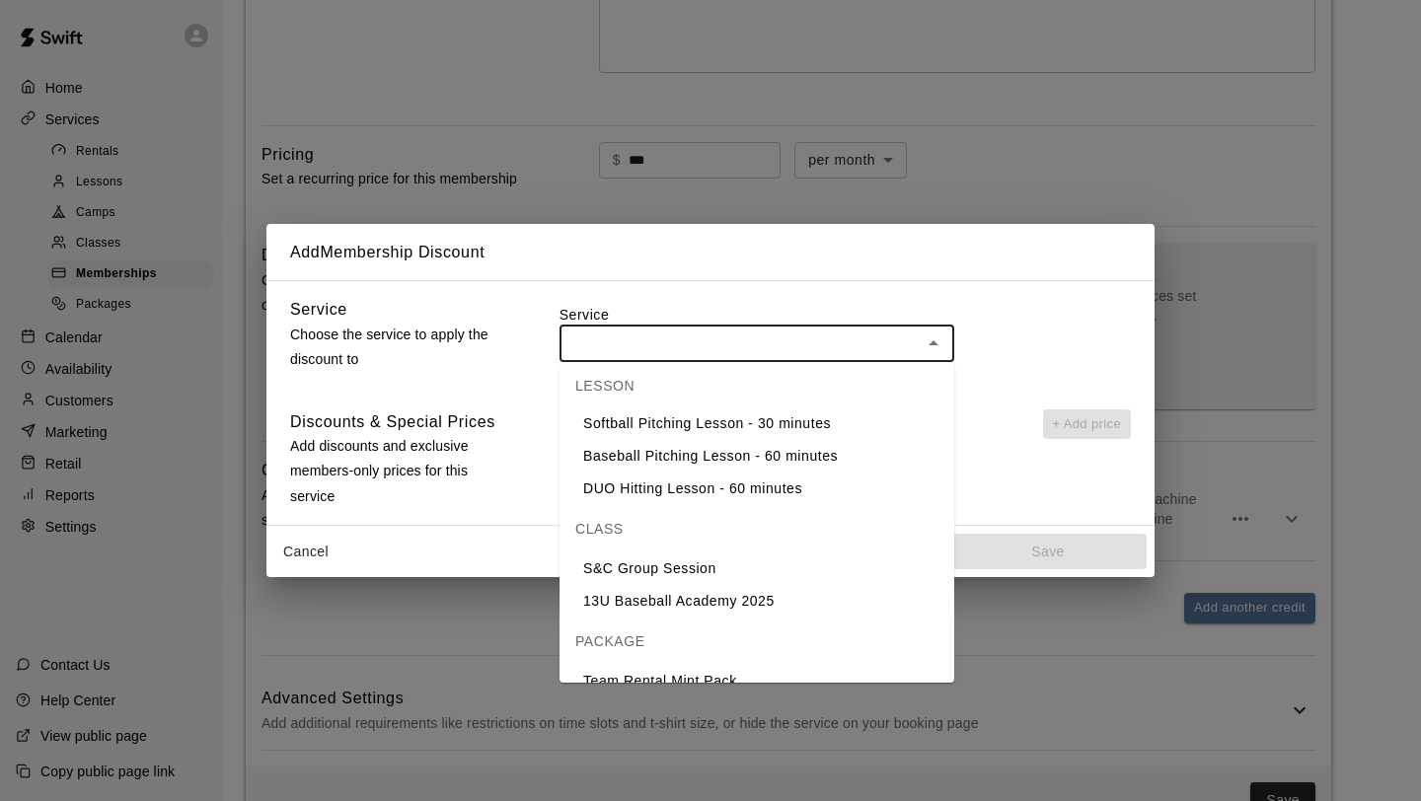
click at [684, 576] on li "S&C Group Session" at bounding box center [756, 569] width 395 height 33
type input "**********"
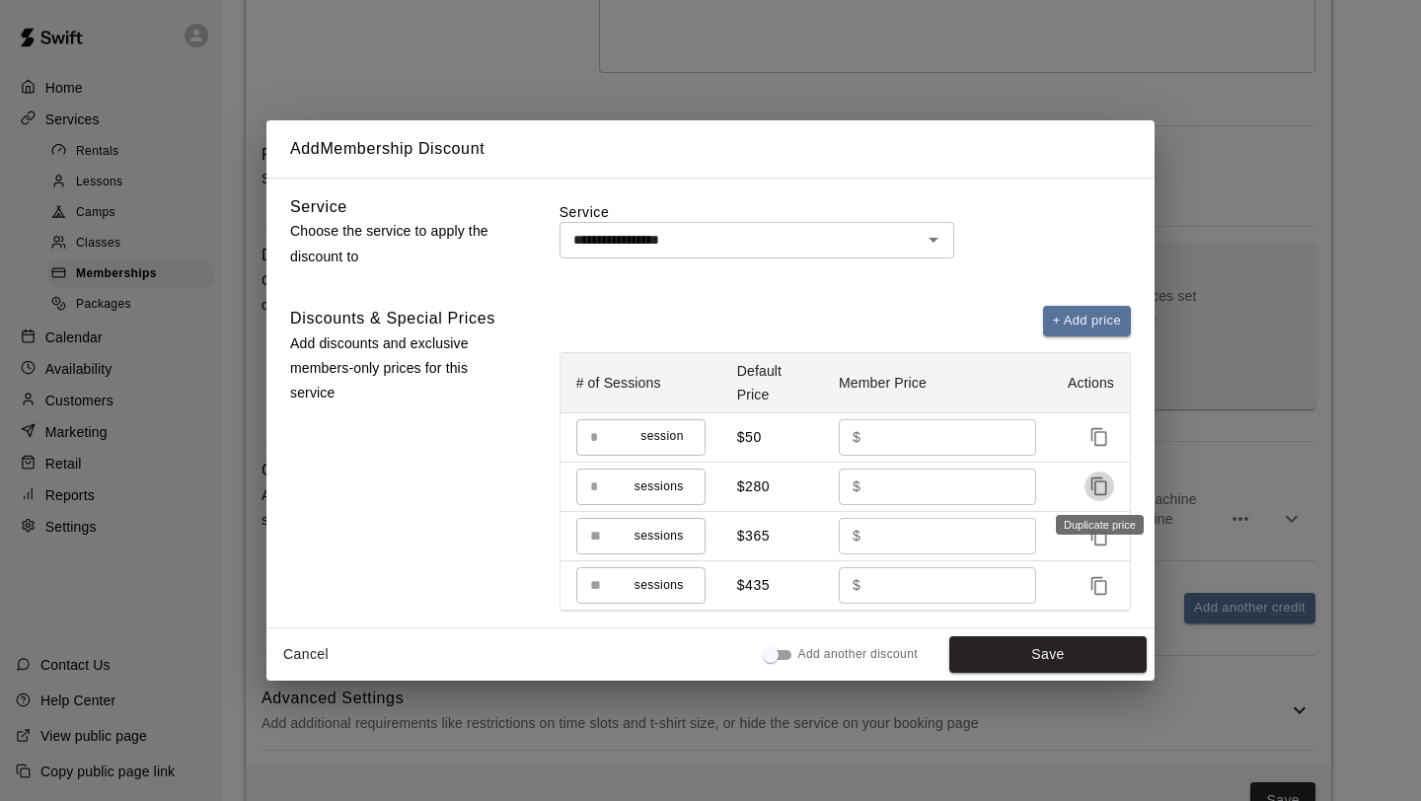
click at [1093, 486] on icon "Duplicate price" at bounding box center [1099, 487] width 20 height 20
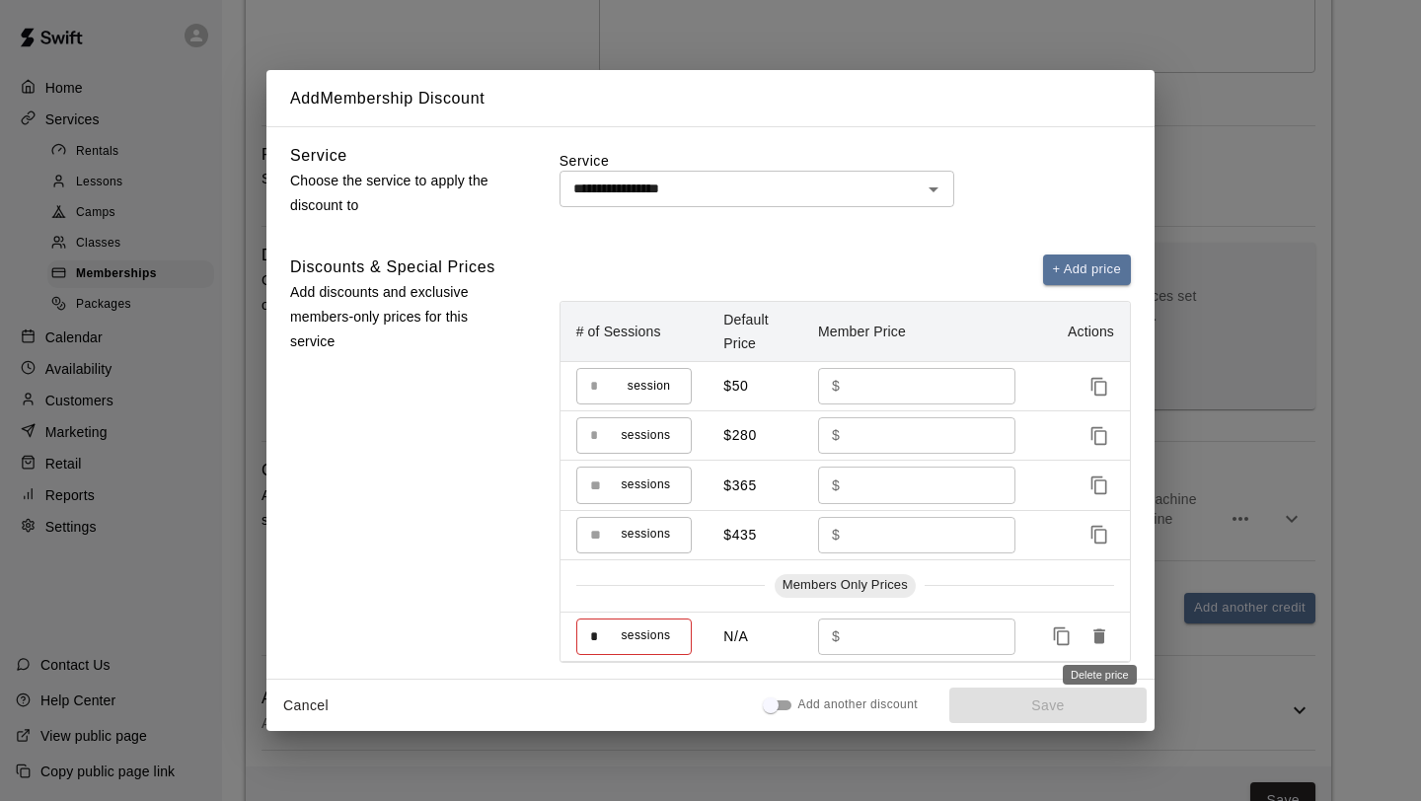
click at [1096, 636] on icon "Delete price" at bounding box center [1099, 637] width 12 height 15
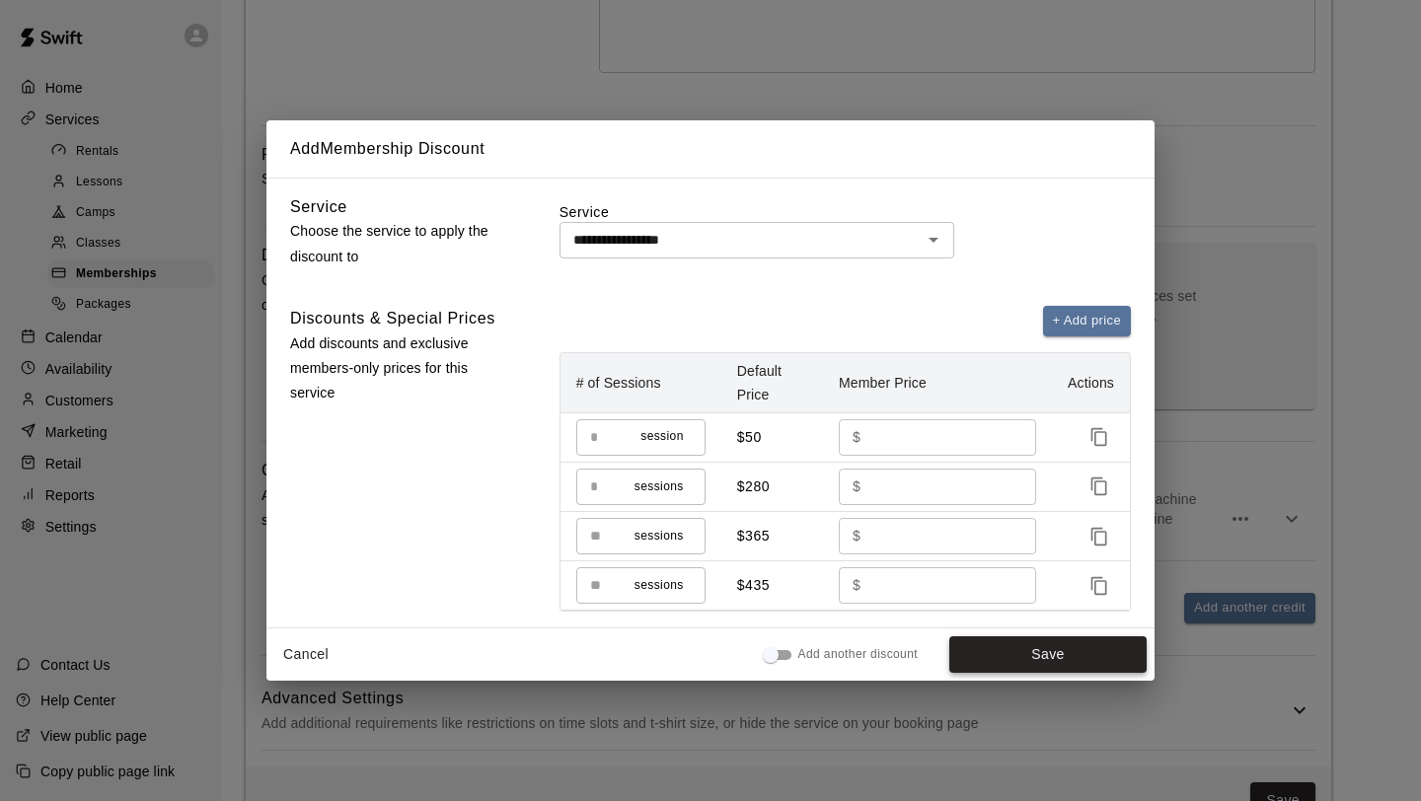
click at [1066, 639] on button "Save" at bounding box center [1047, 654] width 197 height 37
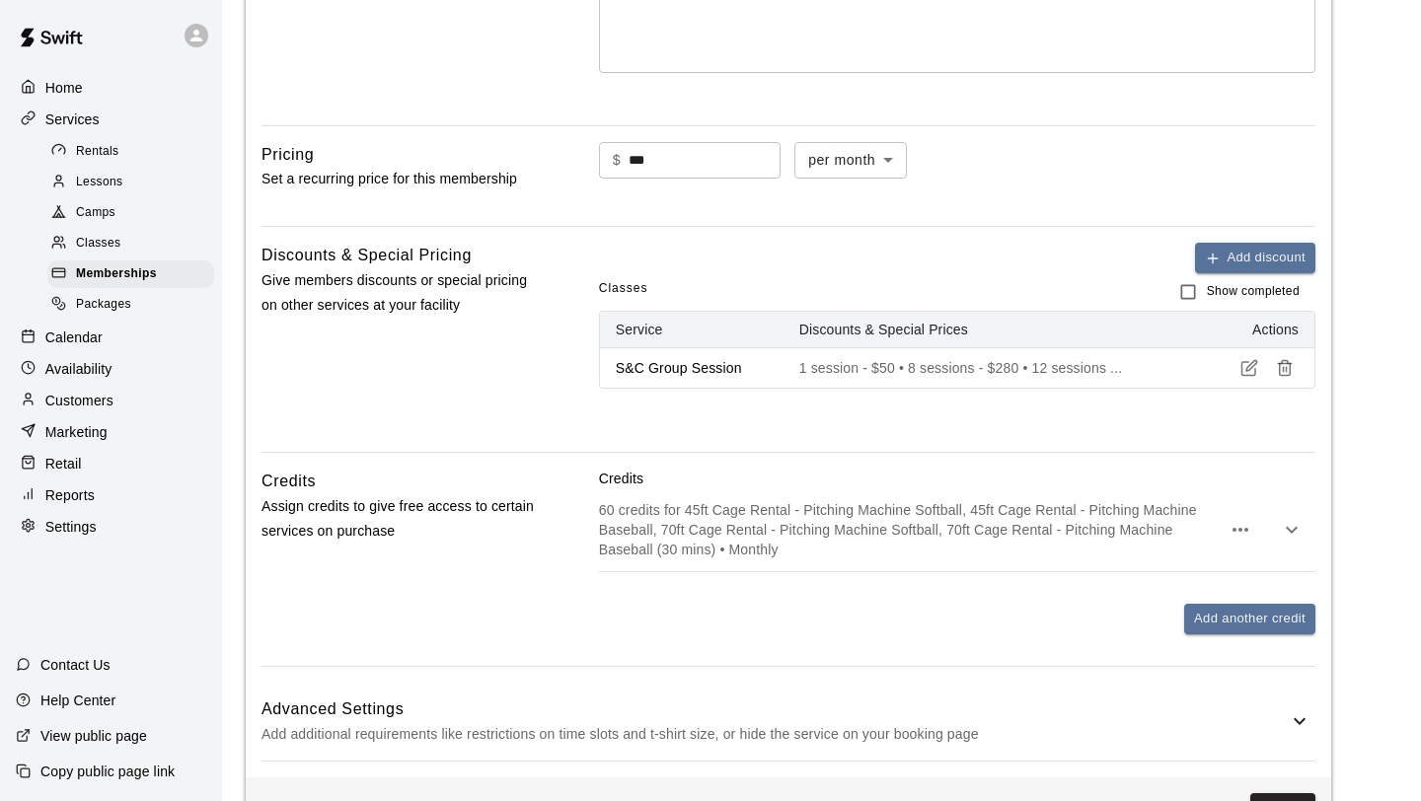
click at [1240, 367] on icon "button" at bounding box center [1249, 368] width 18 height 18
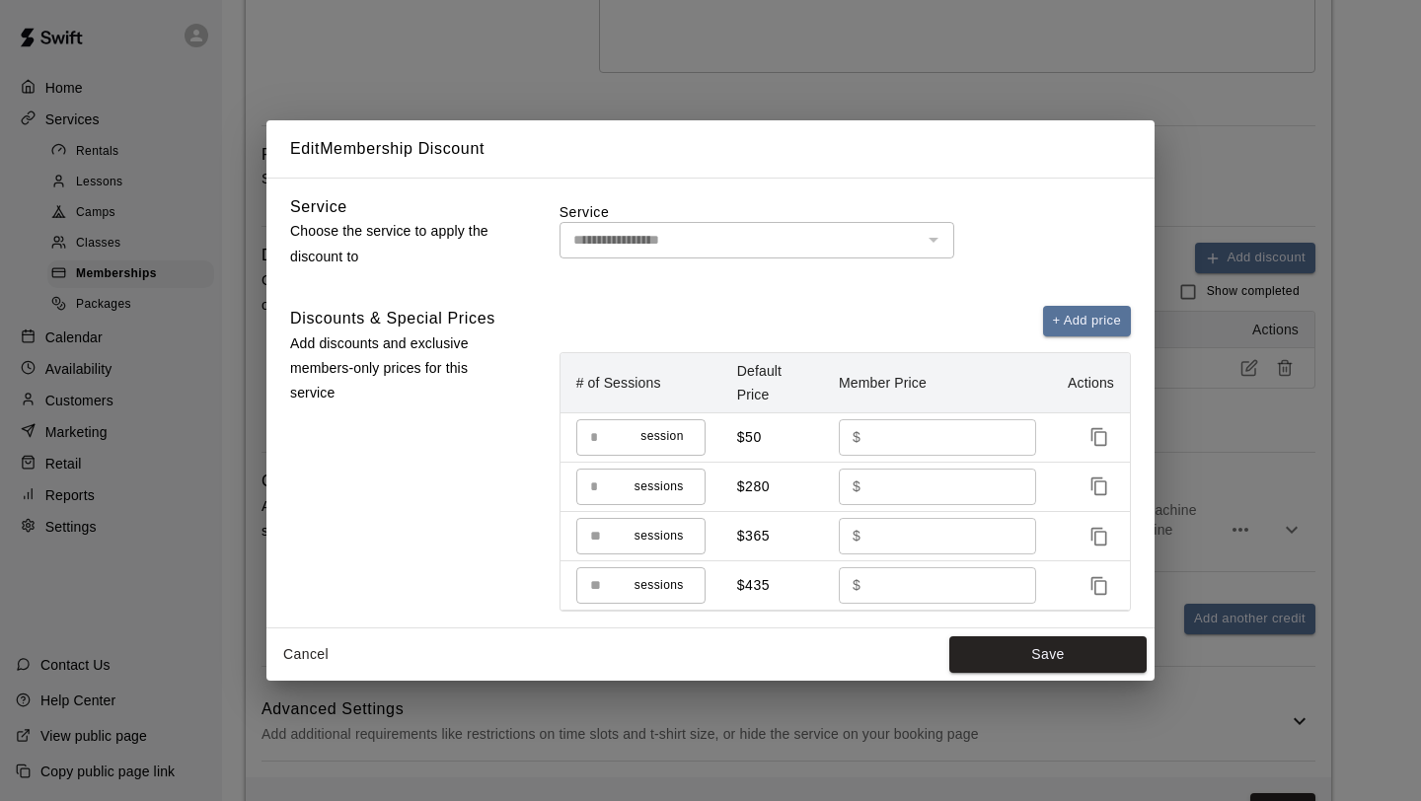
click at [316, 660] on button "Cancel" at bounding box center [305, 654] width 63 height 37
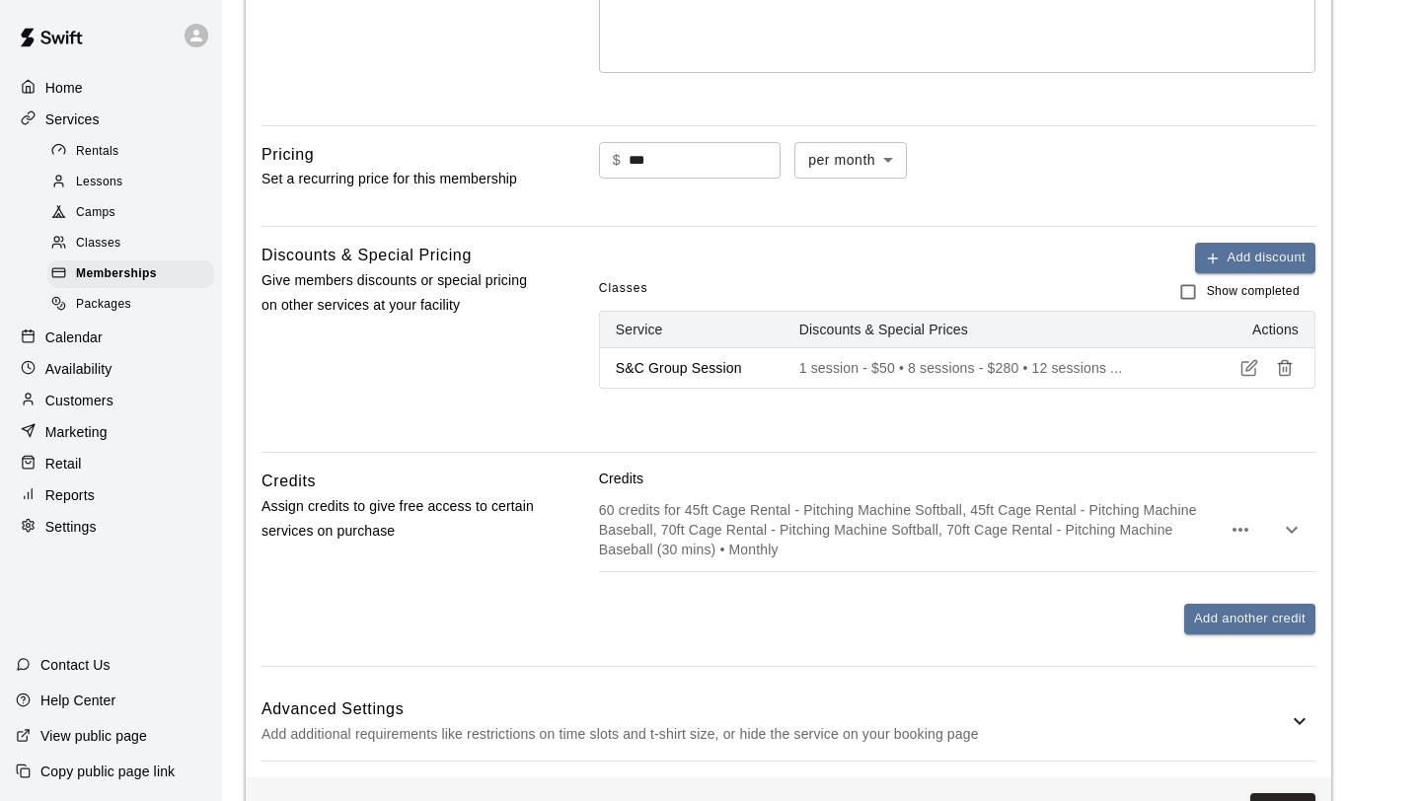
click at [1294, 371] on button "button" at bounding box center [1285, 368] width 28 height 28
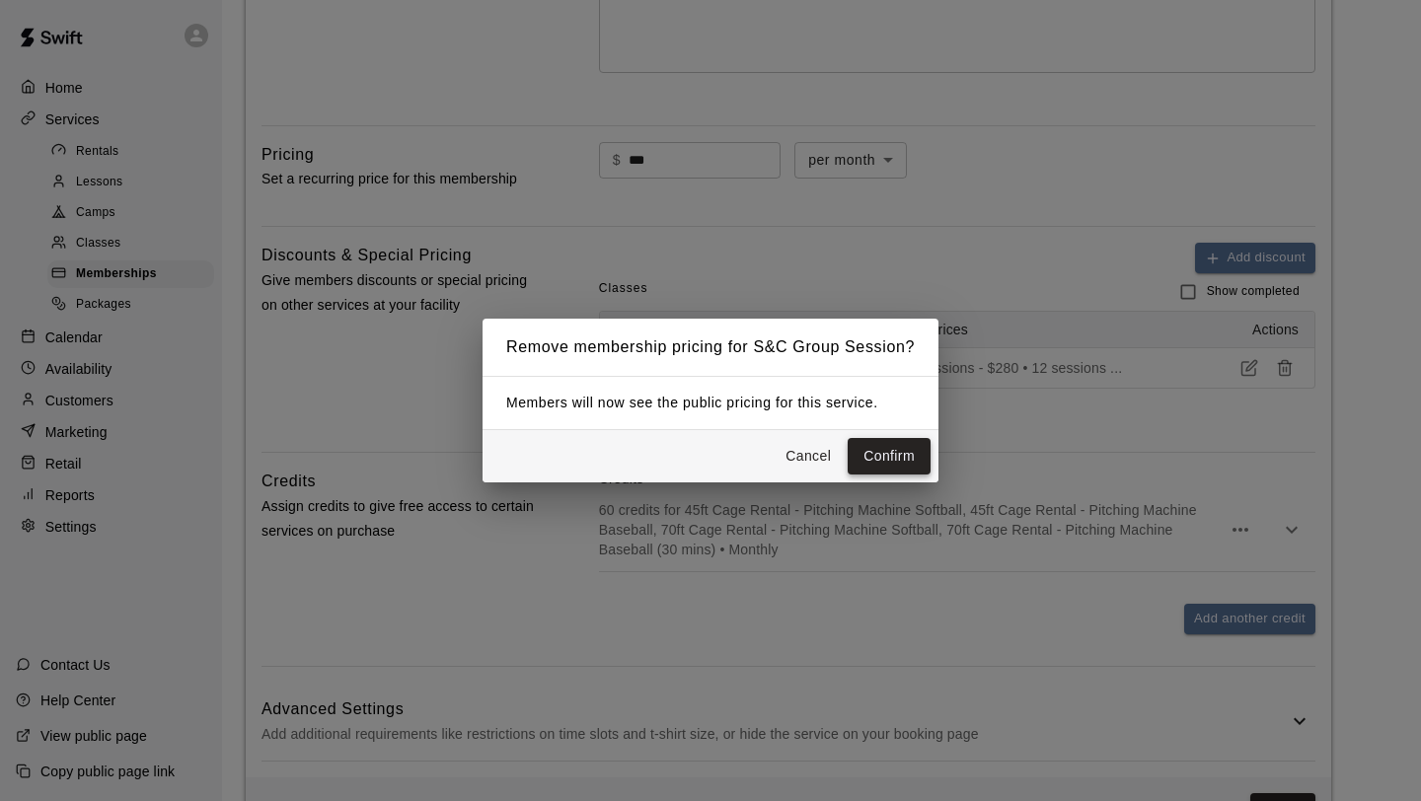
click at [897, 461] on button "Confirm" at bounding box center [889, 456] width 83 height 37
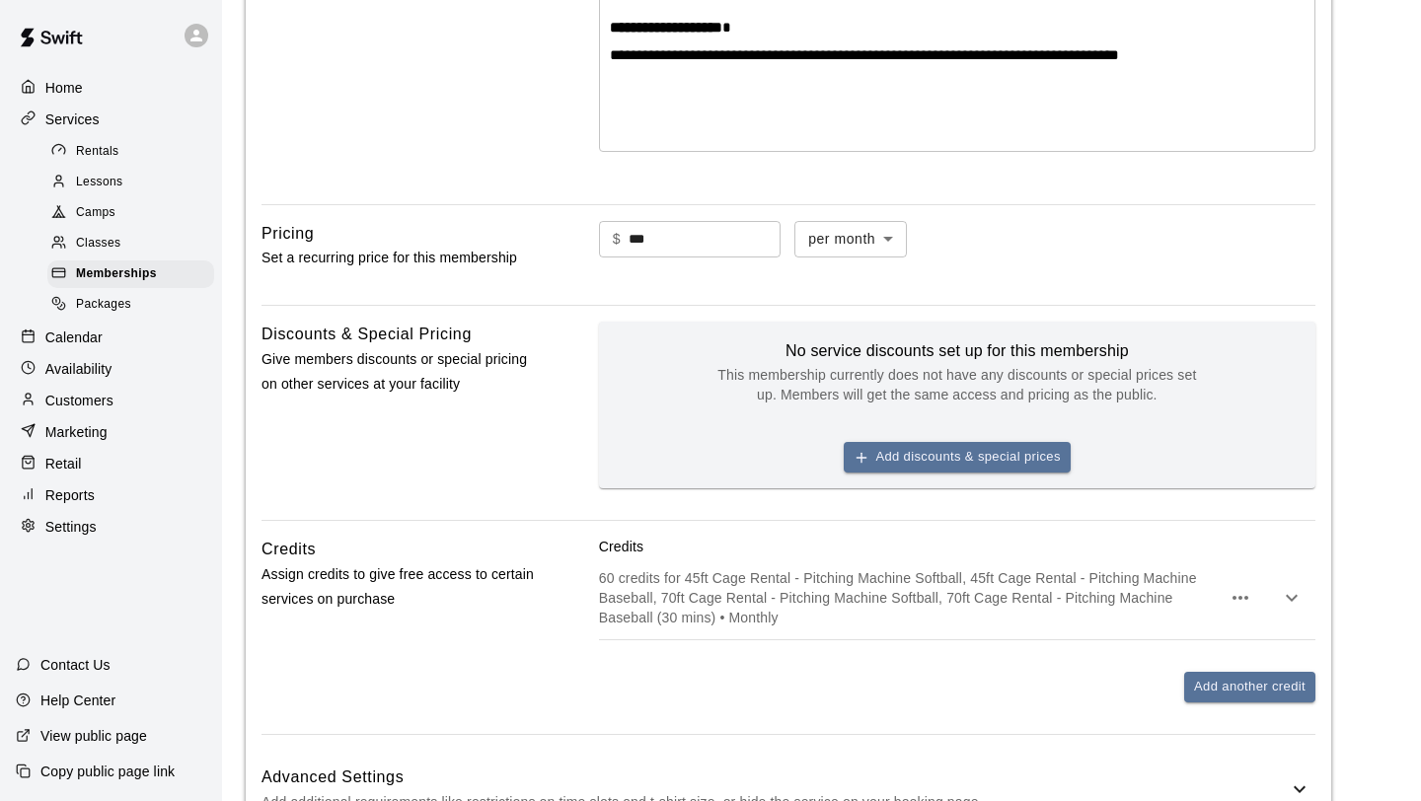
scroll to position [0, 0]
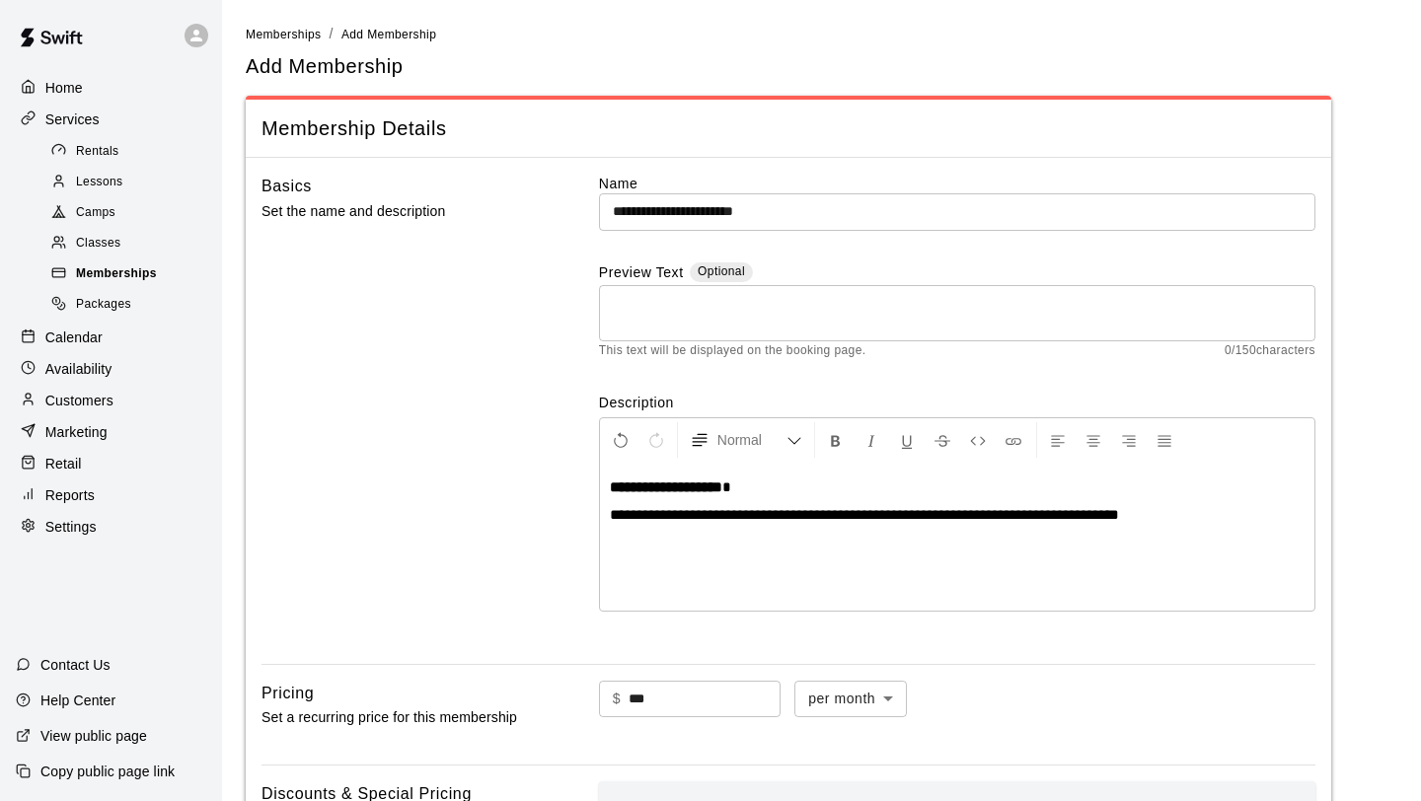
click at [141, 274] on span "Memberships" at bounding box center [116, 274] width 81 height 20
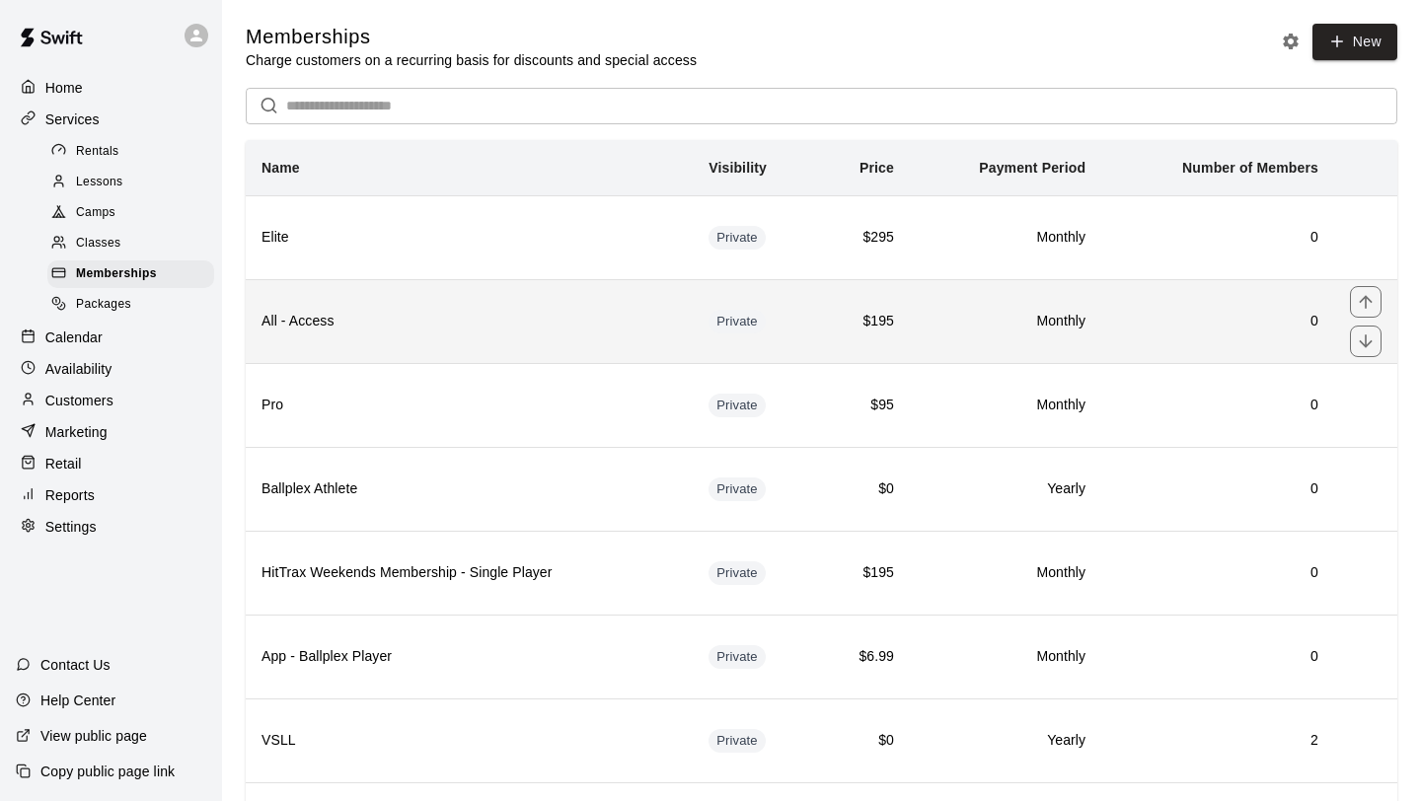
click at [541, 335] on th "All - Access" at bounding box center [469, 321] width 447 height 84
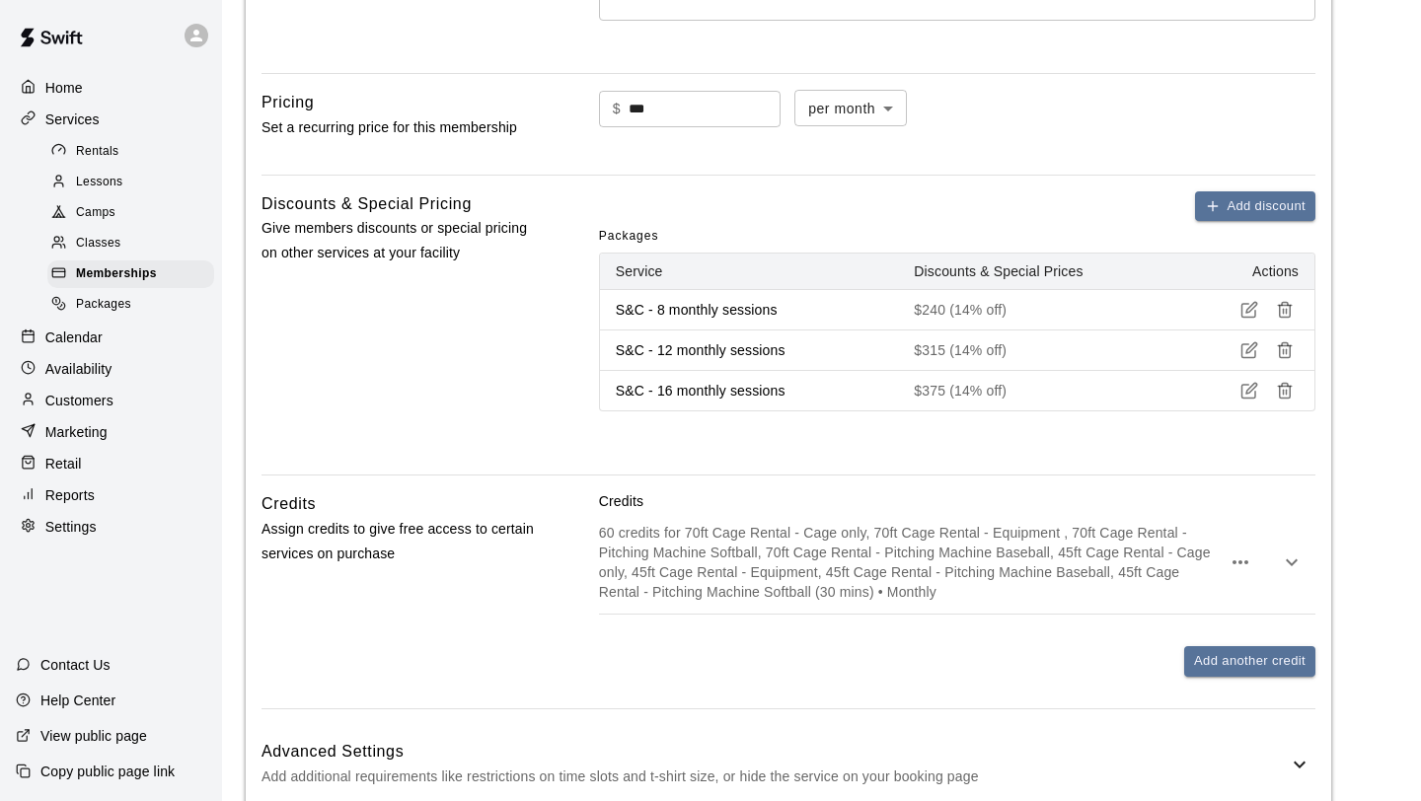
scroll to position [1012, 0]
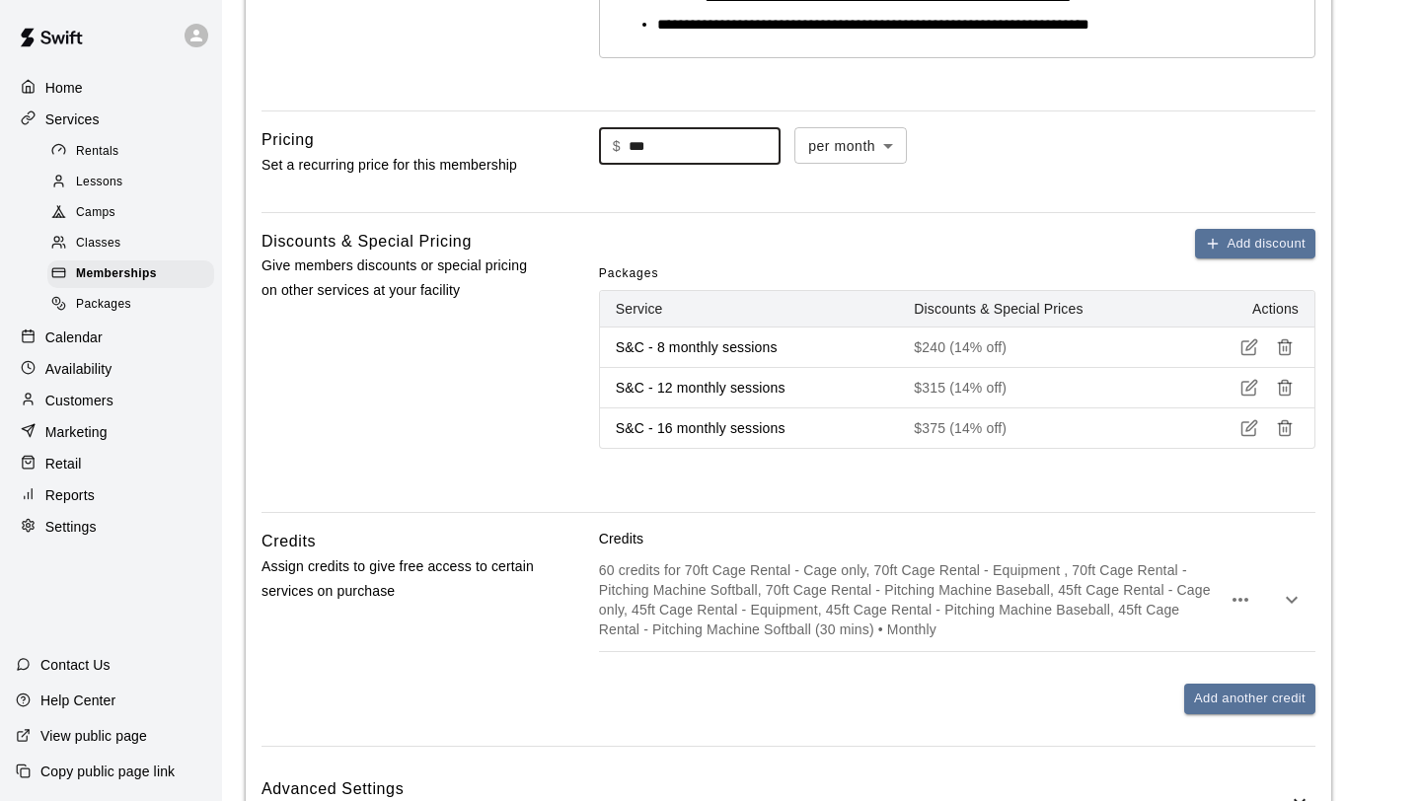
click at [646, 153] on input "***" at bounding box center [705, 146] width 152 height 37
type input "***"
click at [800, 220] on div "**********" at bounding box center [788, 4] width 1085 height 1706
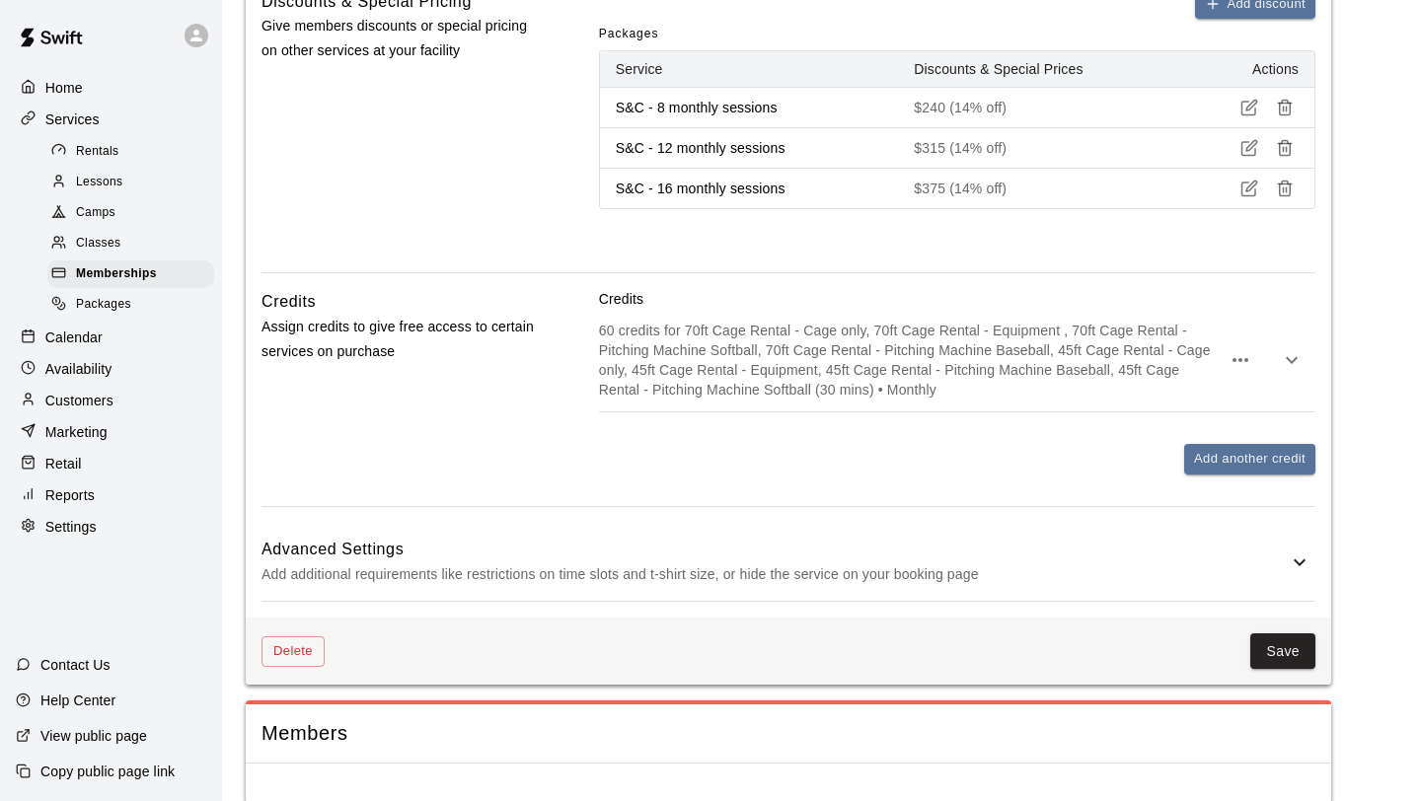
scroll to position [1278, 0]
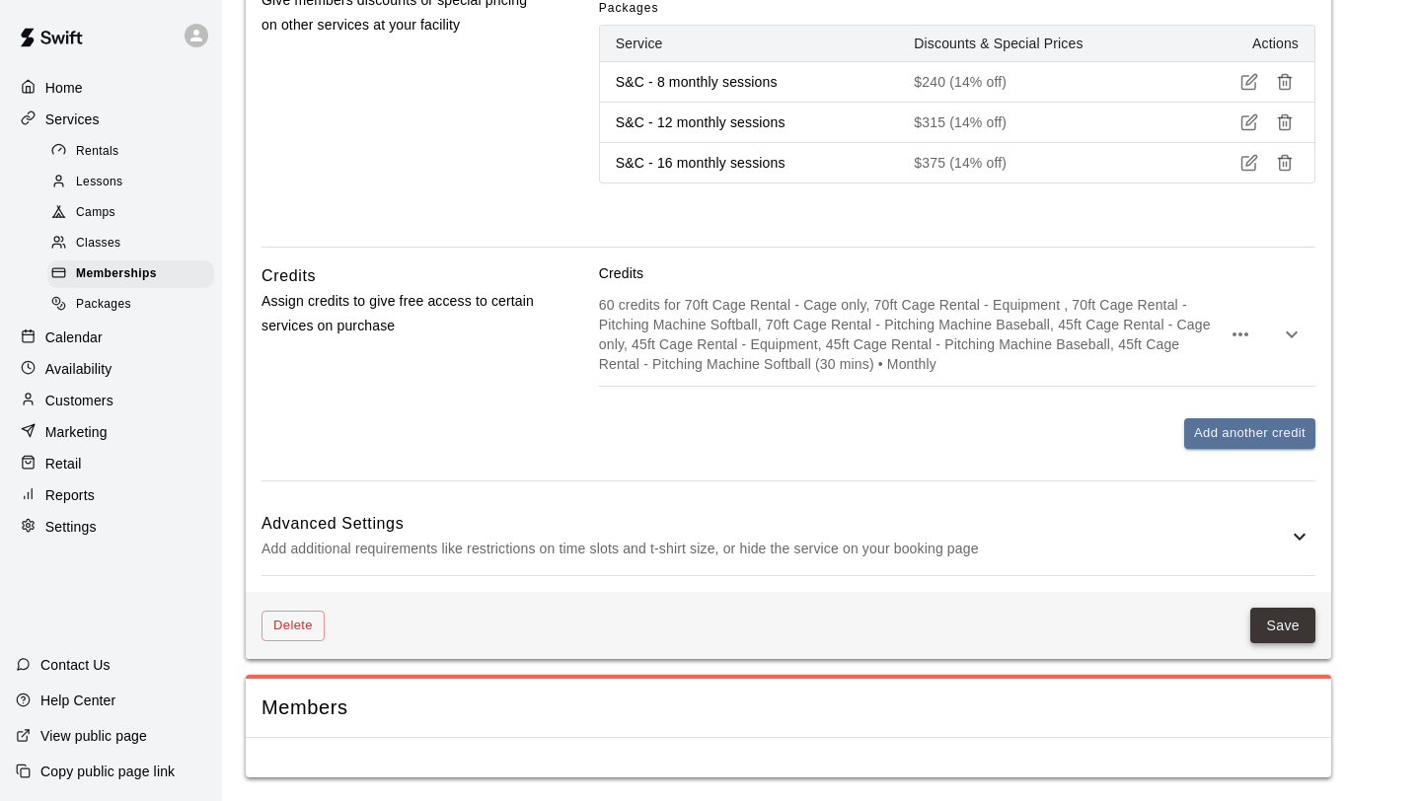
click at [1292, 618] on button "Save" at bounding box center [1282, 626] width 65 height 37
